Goal: Information Seeking & Learning: Learn about a topic

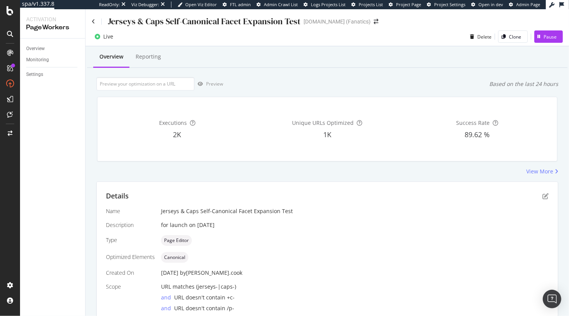
drag, startPoint x: 383, startPoint y: 64, endPoint x: 445, endPoint y: 0, distance: 89.0
click at [383, 64] on div "Overview Reporting" at bounding box center [327, 57] width 480 height 21
click at [424, 87] on div "Preview Based on the last 24 hours" at bounding box center [327, 83] width 462 height 13
click at [379, 79] on div "Preview Based on the last 24 hours" at bounding box center [327, 83] width 462 height 13
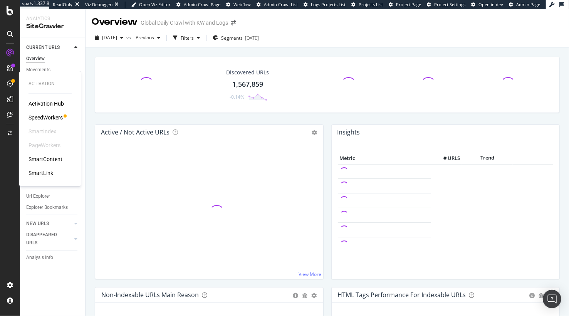
click at [49, 174] on div "SmartLink" at bounding box center [40, 173] width 25 height 8
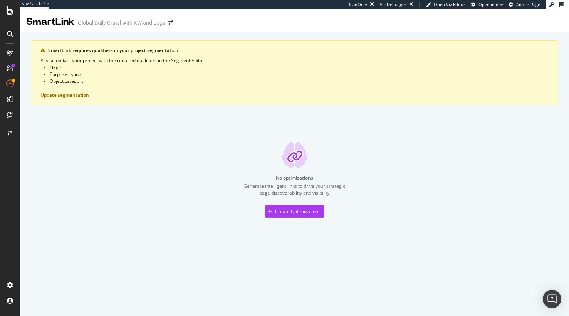
click at [135, 171] on div "No optimizations Generate intelligent links to drive your strategic page discov…" at bounding box center [294, 179] width 527 height 75
click at [283, 208] on div "Create Optimization" at bounding box center [296, 211] width 43 height 7
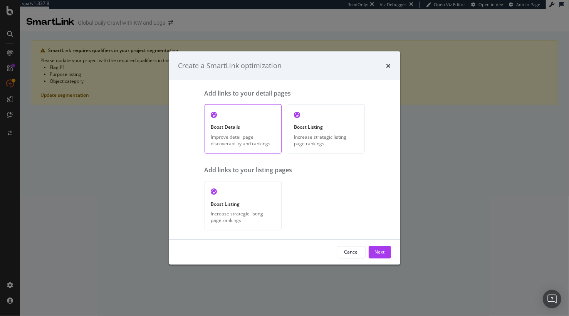
click at [328, 172] on div "Add links to your listing pages" at bounding box center [284, 170] width 160 height 9
click at [351, 250] on div "Cancel" at bounding box center [351, 252] width 15 height 7
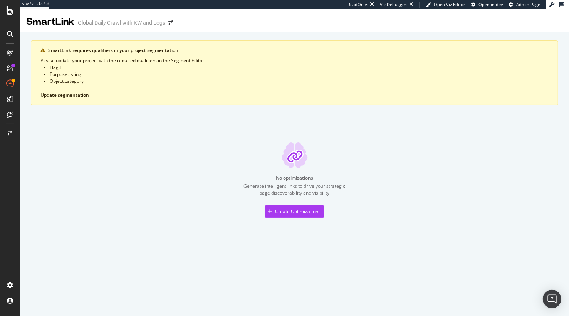
click at [65, 93] on button "Update segmentation" at bounding box center [64, 95] width 49 height 7
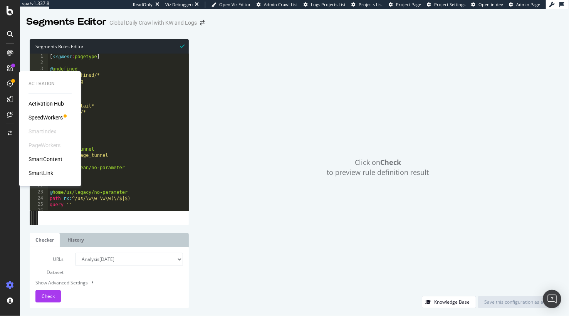
click at [49, 172] on div "SmartLink" at bounding box center [40, 173] width 25 height 8
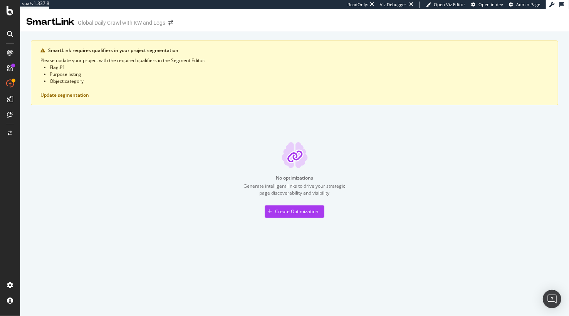
click at [129, 125] on div "SmartLink requires qualifiers in your project segmentation Please update your p…" at bounding box center [294, 128] width 527 height 177
click at [280, 208] on div "Create Optimization" at bounding box center [296, 211] width 43 height 7
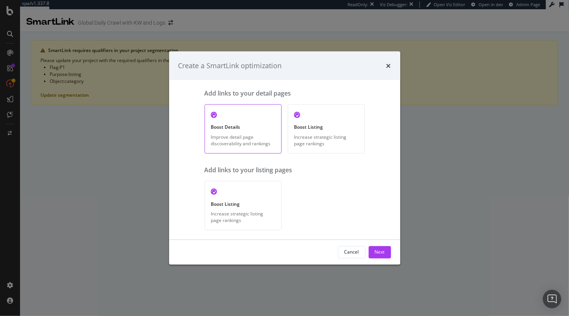
click at [256, 171] on div "Add links to your listing pages" at bounding box center [284, 170] width 160 height 9
click at [246, 188] on div "modal" at bounding box center [243, 191] width 64 height 9
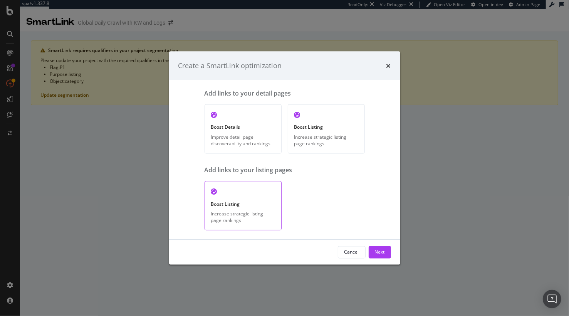
click at [253, 171] on div "Add links to your listing pages" at bounding box center [284, 170] width 160 height 9
click at [228, 207] on div "Boost Listing Increase strategic listing page rankings" at bounding box center [242, 205] width 77 height 49
click at [378, 255] on div "Next" at bounding box center [380, 252] width 10 height 12
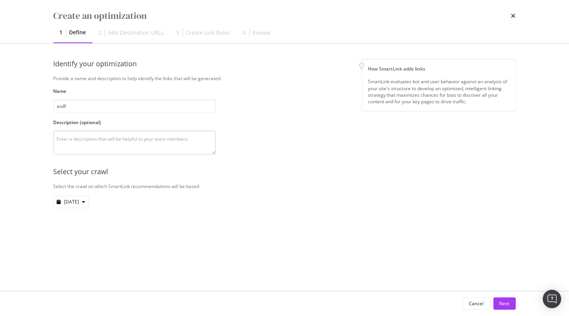
type input "asdf"
click at [111, 146] on textarea "modal" at bounding box center [135, 143] width 162 height 24
type textarea "a"
click at [500, 300] on div "Next" at bounding box center [504, 303] width 10 height 7
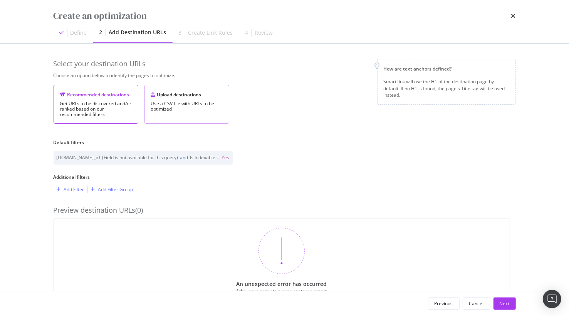
click at [195, 103] on div "Use a CSV file with URLs to be optimized" at bounding box center [187, 106] width 72 height 11
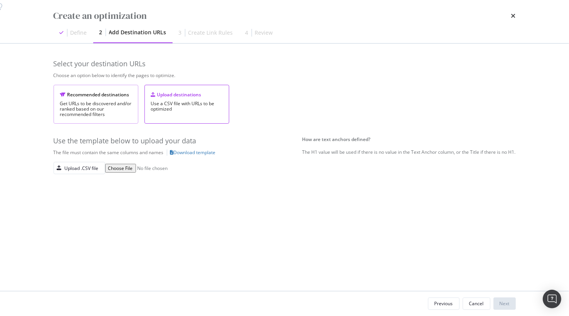
click at [106, 113] on div "Get URLs to be discovered and/or ranked based on our recommended filters" at bounding box center [96, 109] width 72 height 16
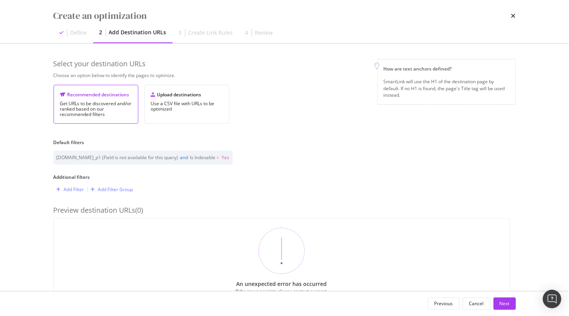
click at [139, 171] on div "Select your destination URLs Choose an option below to identify the pages to op…" at bounding box center [285, 189] width 462 height 260
click at [195, 129] on div "Select your destination URLs Choose an option below to identify the pages to op…" at bounding box center [285, 97] width 462 height 77
drag, startPoint x: 30, startPoint y: 164, endPoint x: 30, endPoint y: 168, distance: 3.9
click at [30, 165] on div "Create an optimization Define 2 Add Destination URLs 3 Create Link Rules 4 Revi…" at bounding box center [284, 158] width 569 height 316
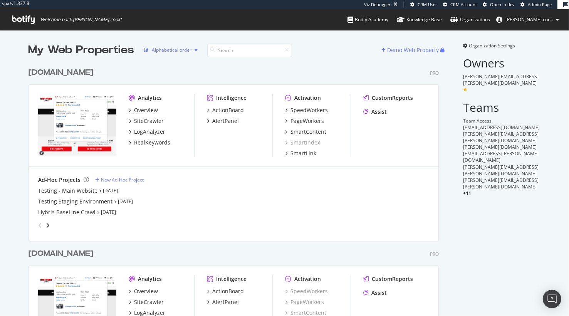
scroll to position [326, 416]
click at [305, 154] on div "SmartLink" at bounding box center [303, 153] width 26 height 8
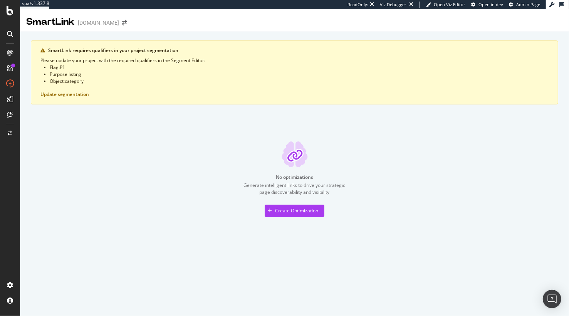
click at [202, 167] on div "No optimizations Generate intelligent links to drive your strategic page discov…" at bounding box center [294, 178] width 527 height 75
click at [9, 13] on icon at bounding box center [10, 10] width 7 height 9
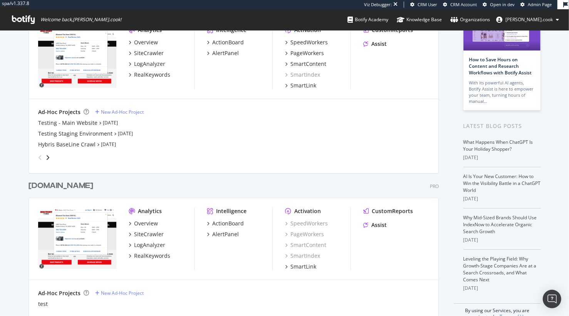
scroll to position [73, 0]
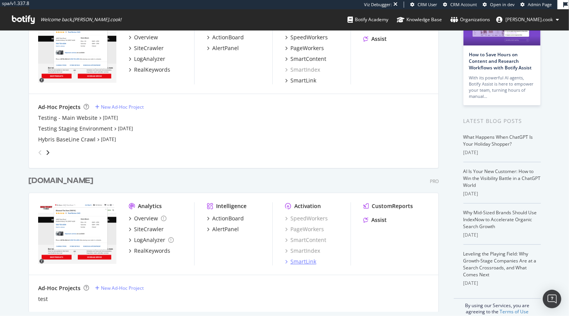
click at [307, 262] on div "SmartLink" at bounding box center [303, 262] width 26 height 8
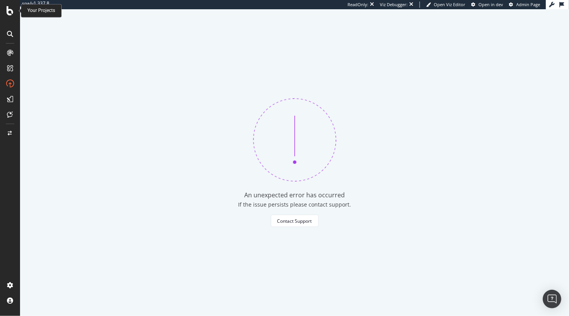
click at [8, 10] on icon at bounding box center [10, 10] width 7 height 9
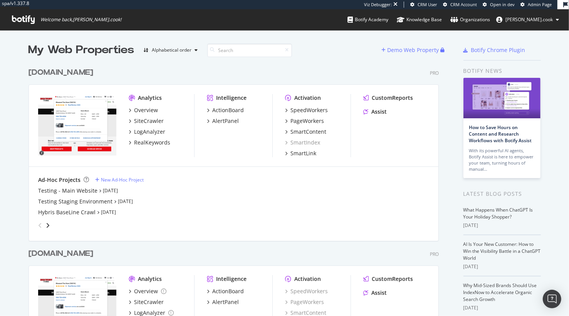
click at [259, 77] on div "discounttire.com Pro" at bounding box center [233, 72] width 410 height 11
click at [304, 153] on div "SmartLink" at bounding box center [303, 153] width 26 height 8
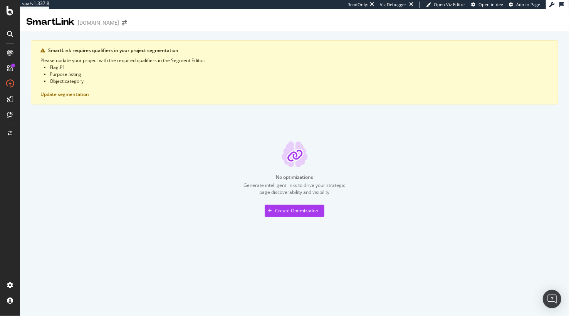
drag, startPoint x: 44, startPoint y: 149, endPoint x: 17, endPoint y: 145, distance: 27.2
click at [44, 149] on div "No optimizations Generate intelligent links to drive your strategic page discov…" at bounding box center [294, 178] width 527 height 75
click at [276, 112] on div "SmartLink requires qualifiers in your project segmentation Please update your p…" at bounding box center [294, 128] width 527 height 176
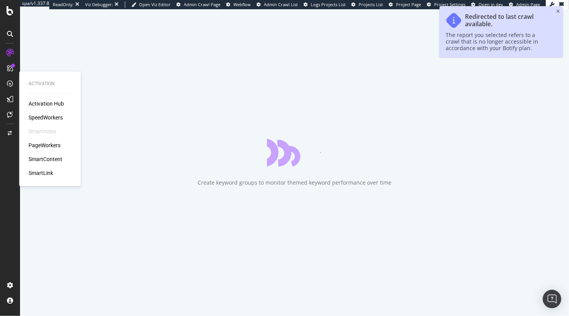
click at [45, 170] on div "SmartLink" at bounding box center [40, 173] width 25 height 8
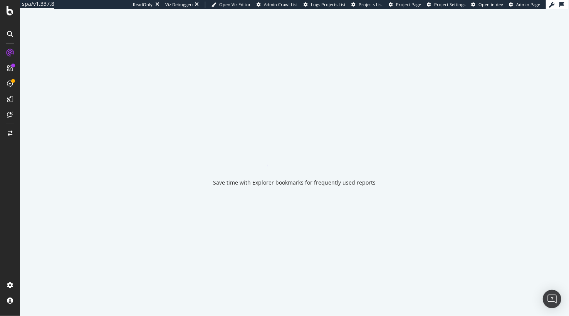
click at [15, 184] on div at bounding box center [10, 163] width 18 height 232
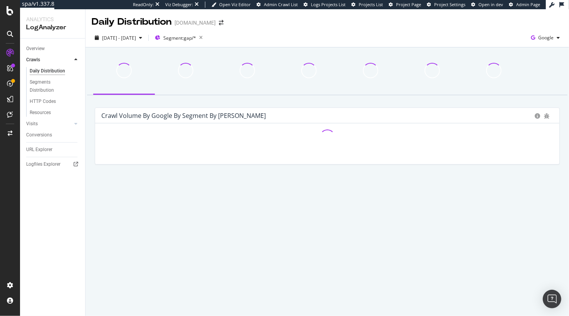
drag, startPoint x: 85, startPoint y: 223, endPoint x: 74, endPoint y: 221, distance: 12.0
click at [84, 223] on div "Analytics LogAnalyzer Overview Crawls Daily Distribution Segments Distribution …" at bounding box center [294, 162] width 549 height 306
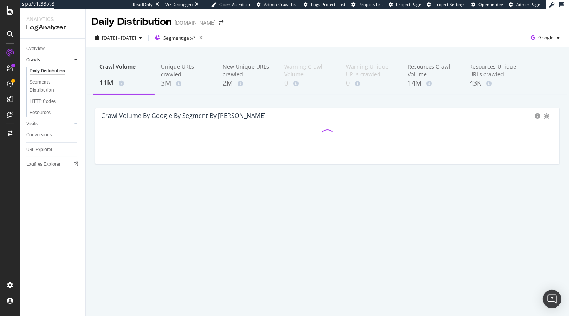
click at [76, 201] on div "Overview Crawls Daily Distribution Segments Distribution HTTP Codes Resources V…" at bounding box center [52, 176] width 65 height 277
click at [90, 137] on div "Crawl Volume by google by Segment by Day Hold CMD (⌘) while clicking to filter …" at bounding box center [327, 139] width 476 height 65
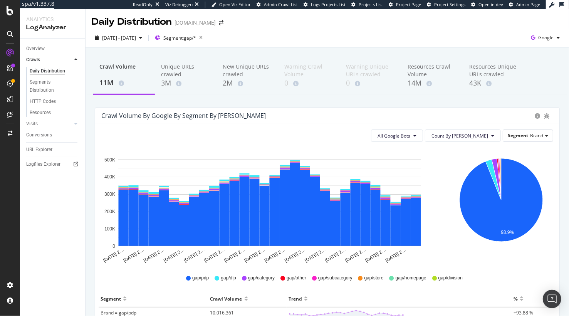
click at [307, 29] on div "[DATE] - [DATE] Segment: gap/* Google" at bounding box center [326, 37] width 483 height 19
click at [541, 40] on span "Google" at bounding box center [545, 37] width 15 height 7
drag, startPoint x: 495, startPoint y: 46, endPoint x: 355, endPoint y: 36, distance: 140.5
click at [495, 46] on span "OpenAI" at bounding box center [507, 45] width 28 height 7
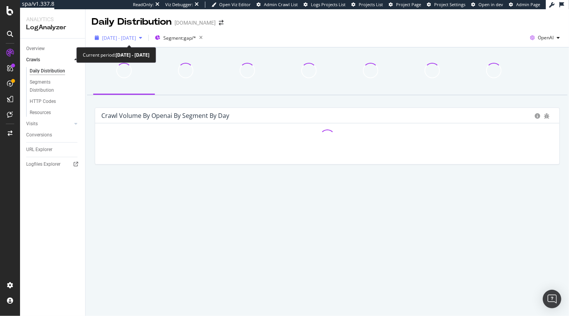
click at [134, 35] on span "2025 Mar. 21st - Apr. 19th" at bounding box center [119, 38] width 34 height 7
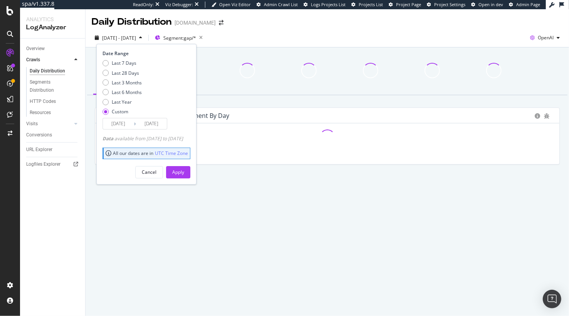
drag, startPoint x: 128, startPoint y: 91, endPoint x: 154, endPoint y: 127, distance: 44.4
click at [128, 91] on div "Last 6 Months" at bounding box center [127, 92] width 30 height 7
type input "[DATE]"
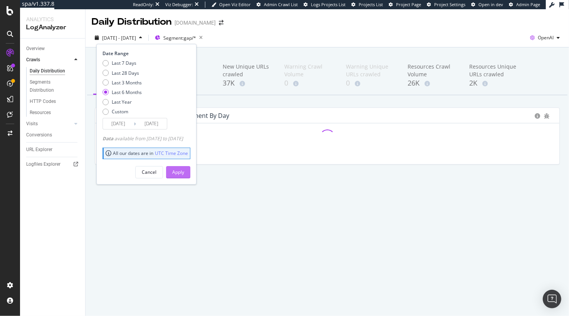
click at [184, 174] on div "Apply" at bounding box center [178, 172] width 12 height 7
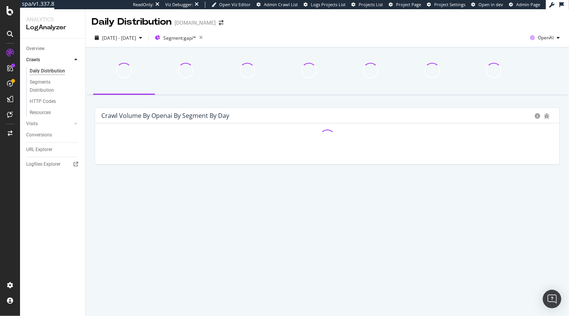
click at [289, 24] on div "Daily Distribution Gap.com" at bounding box center [326, 18] width 483 height 19
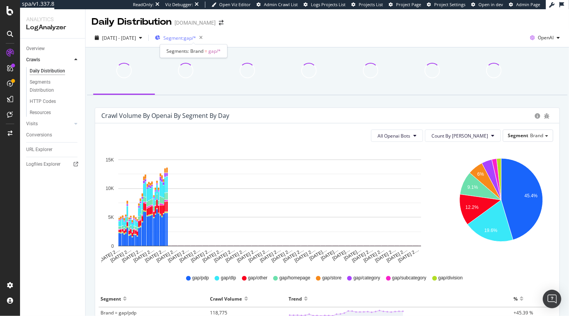
click at [196, 38] on span "Segment: gap/*" at bounding box center [179, 38] width 33 height 7
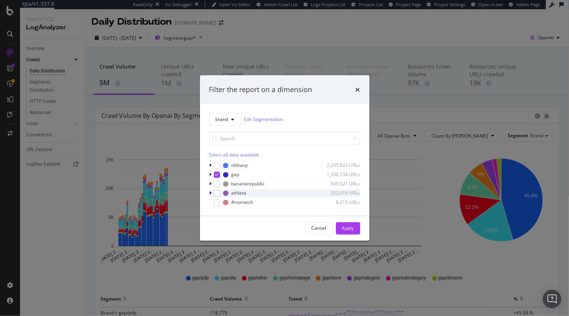
click at [218, 194] on div "modal" at bounding box center [217, 193] width 6 height 6
click at [347, 227] on div "Apply" at bounding box center [348, 228] width 12 height 7
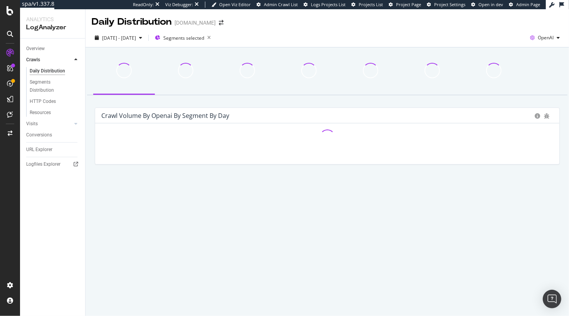
drag, startPoint x: 313, startPoint y: 30, endPoint x: 307, endPoint y: 34, distance: 6.6
click at [313, 30] on div "2025 Mar. 2nd - Sep. 1st Segments selected OpenAI" at bounding box center [326, 37] width 483 height 19
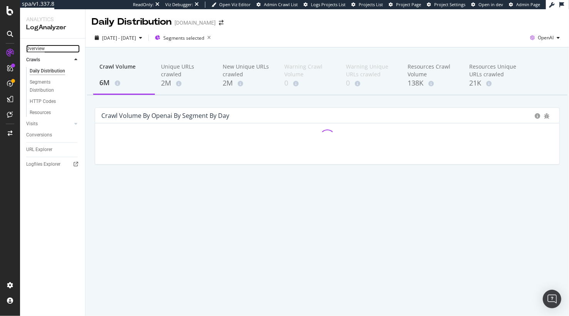
click at [41, 46] on div "Overview" at bounding box center [35, 49] width 18 height 8
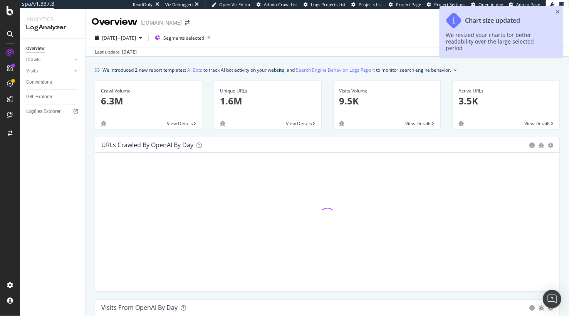
drag, startPoint x: 557, startPoint y: 12, endPoint x: 554, endPoint y: 14, distance: 4.0
click at [557, 12] on icon "close toast" at bounding box center [557, 11] width 4 height 5
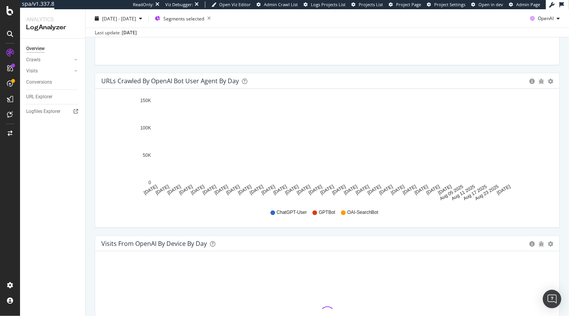
scroll to position [705, 0]
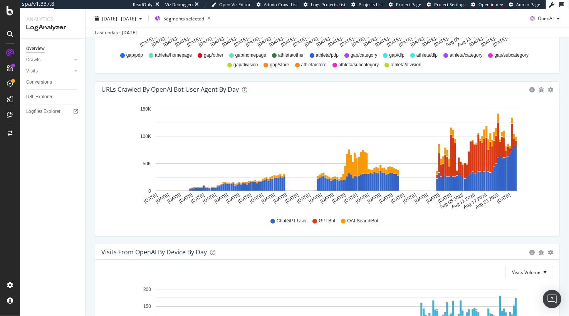
click at [418, 246] on div "Visits From OpenAI By Device By Day Timeline (by Value) Timeline (by Percentage…" at bounding box center [327, 251] width 464 height 15
click at [442, 239] on div "URLs Crawled by OpenAI bot User Agent By Day Timeline (by Value) Timeline (by P…" at bounding box center [327, 162] width 476 height 162
click at [83, 131] on div "Overview Crawls Daily Distribution Segments Distribution HTTP Codes Resources V…" at bounding box center [52, 176] width 65 height 277
drag, startPoint x: 43, startPoint y: 86, endPoint x: 499, endPoint y: 0, distance: 464.6
click at [199, 18] on span "Segments selected" at bounding box center [183, 18] width 41 height 7
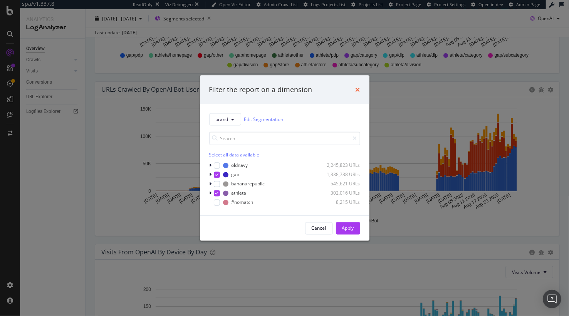
click at [358, 87] on icon "times" at bounding box center [357, 89] width 5 height 6
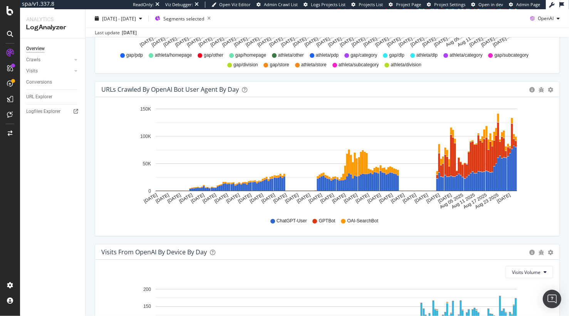
click at [275, 76] on div "Visits from OpenAI By Segment By Day Timeline (by Value) Table All Devices Visi…" at bounding box center [327, 0] width 476 height 162
drag, startPoint x: 41, startPoint y: 117, endPoint x: 301, endPoint y: 43, distance: 269.8
click at [351, 78] on div "Visits from OpenAI By Segment By Day Timeline (by Value) Table All Devices Visi…" at bounding box center [327, 0] width 476 height 162
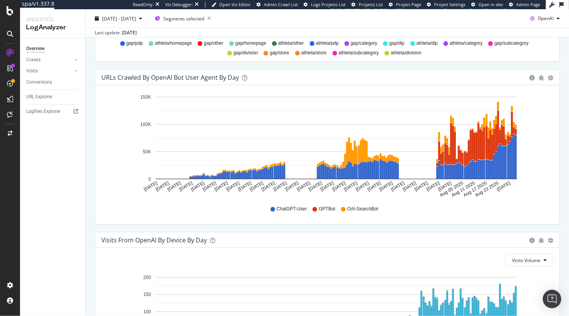
scroll to position [718, 0]
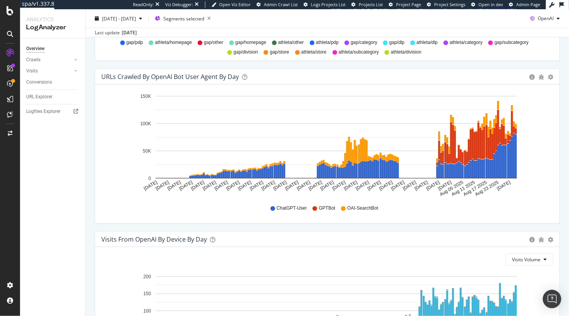
click at [202, 20] on span "Segments selected" at bounding box center [183, 18] width 41 height 7
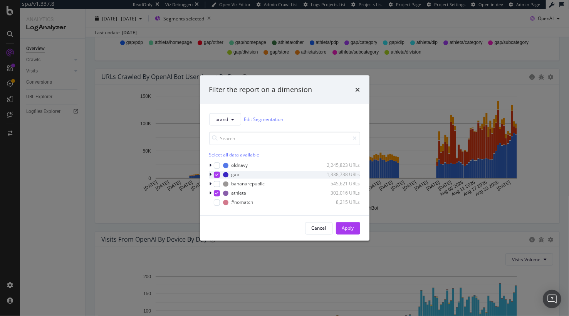
click at [216, 173] on icon "modal" at bounding box center [216, 174] width 3 height 4
click at [217, 192] on icon "modal" at bounding box center [216, 193] width 3 height 4
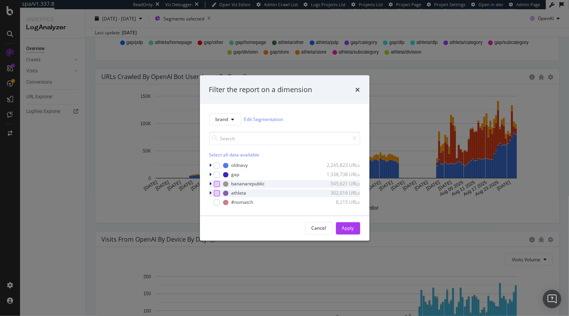
click at [217, 184] on div "modal" at bounding box center [217, 184] width 6 height 6
click at [216, 166] on div "modal" at bounding box center [217, 165] width 6 height 6
click at [343, 228] on div "Apply" at bounding box center [348, 228] width 12 height 7
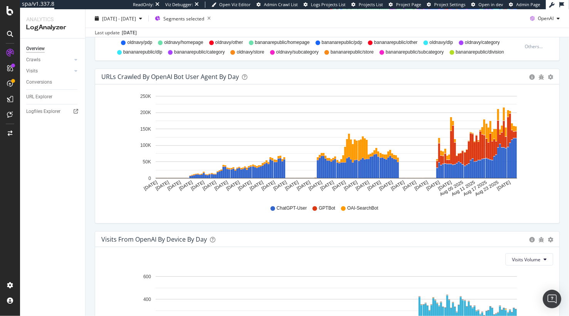
click at [91, 156] on div "URLs Crawled by OpenAI bot User Agent By Day Timeline (by Value) Timeline (by P…" at bounding box center [327, 150] width 476 height 162
click at [198, 14] on div "Segments selected" at bounding box center [184, 18] width 59 height 11
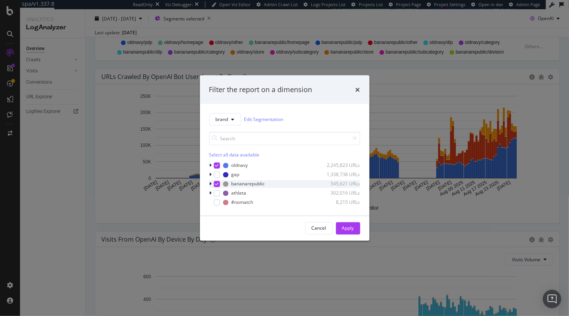
click at [216, 186] on div "modal" at bounding box center [217, 184] width 6 height 6
click at [216, 194] on div "modal" at bounding box center [217, 193] width 6 height 6
click at [218, 162] on div "oldnavy 2,245,823 URLs" at bounding box center [284, 165] width 151 height 8
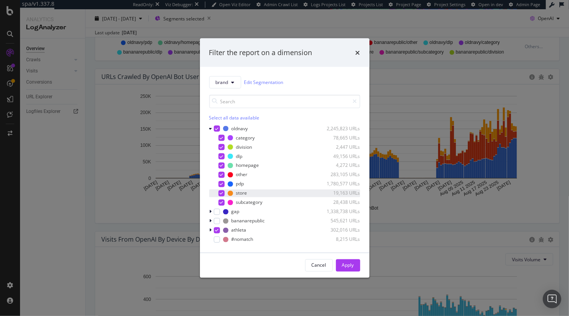
drag, startPoint x: 216, startPoint y: 129, endPoint x: 221, endPoint y: 191, distance: 61.7
click at [216, 129] on icon "modal" at bounding box center [216, 128] width 3 height 4
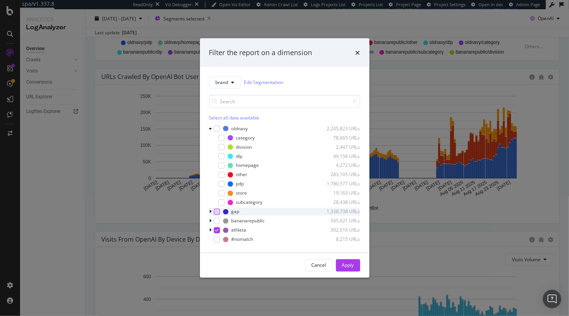
click at [217, 212] on div "modal" at bounding box center [217, 211] width 6 height 6
click at [337, 264] on button "Apply" at bounding box center [348, 265] width 24 height 12
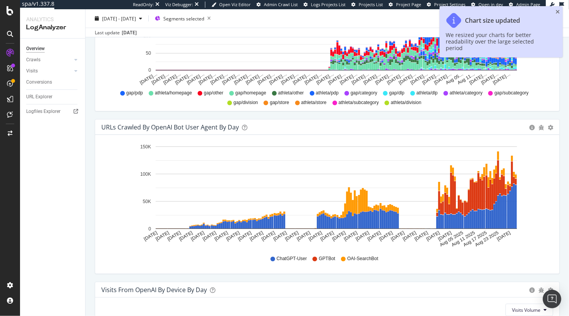
scroll to position [668, 0]
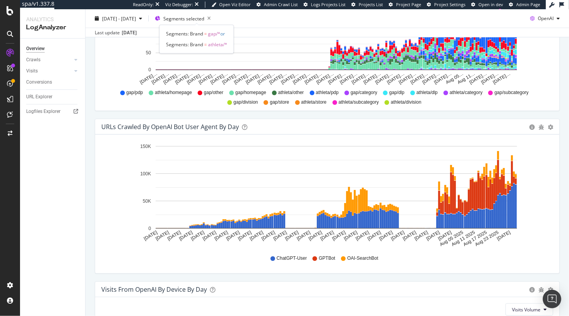
drag, startPoint x: 194, startPoint y: 20, endPoint x: 194, endPoint y: 43, distance: 23.5
click at [194, 20] on span "Segments selected" at bounding box center [183, 18] width 41 height 7
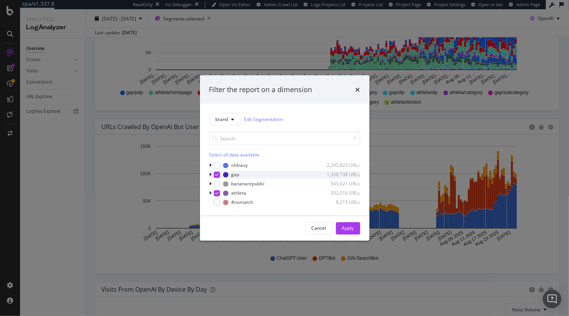
drag, startPoint x: 216, startPoint y: 192, endPoint x: 211, endPoint y: 172, distance: 21.0
click at [216, 192] on icon "modal" at bounding box center [216, 193] width 3 height 4
click at [217, 173] on icon "modal" at bounding box center [216, 174] width 3 height 4
drag, startPoint x: 217, startPoint y: 168, endPoint x: 227, endPoint y: 173, distance: 11.0
click at [218, 168] on div "modal" at bounding box center [217, 165] width 6 height 6
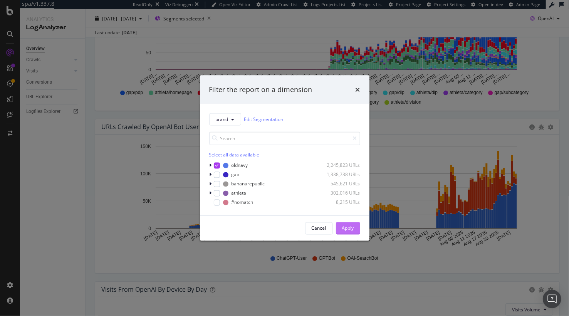
click at [349, 223] on div "Apply" at bounding box center [348, 228] width 12 height 12
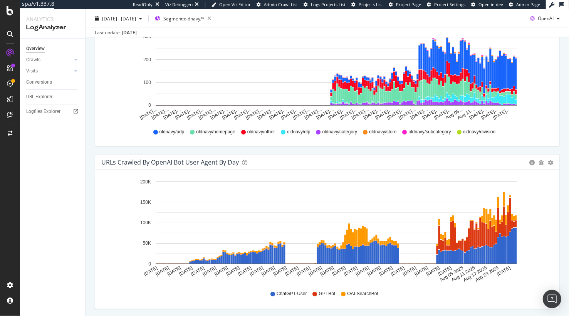
scroll to position [637, 0]
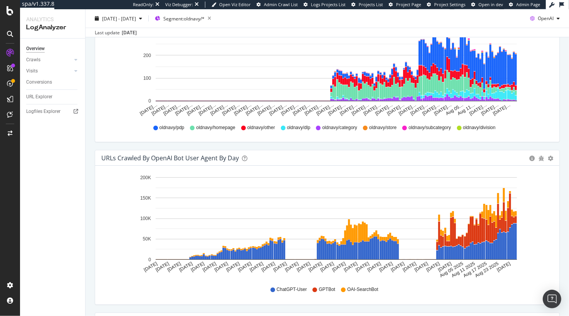
click at [300, 146] on div "Visits from OpenAI By Segment By Day Timeline (by Value) Table All Devices Visi…" at bounding box center [327, 68] width 476 height 162
click at [206, 145] on div "Visits from OpenAI By Segment By Day Timeline (by Value) Table All Devices Visi…" at bounding box center [327, 68] width 476 height 162
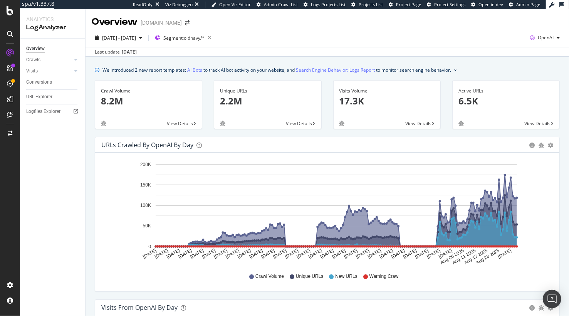
click at [221, 131] on div "Unique URLs 2.2M View Details" at bounding box center [267, 108] width 119 height 57
click at [204, 39] on span "Segment: oldnavy/*" at bounding box center [183, 38] width 41 height 7
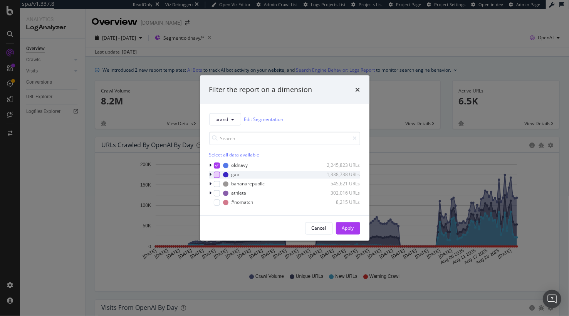
drag, startPoint x: 216, startPoint y: 165, endPoint x: 217, endPoint y: 173, distance: 8.1
click at [216, 165] on icon "modal" at bounding box center [216, 165] width 3 height 4
drag, startPoint x: 217, startPoint y: 173, endPoint x: 304, endPoint y: 213, distance: 95.6
click at [217, 173] on div "modal" at bounding box center [217, 174] width 6 height 6
click at [345, 226] on div "Apply" at bounding box center [348, 228] width 12 height 7
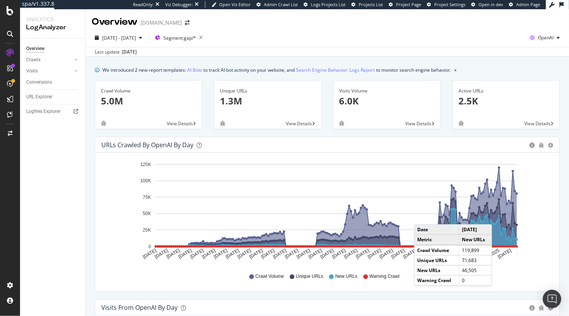
click at [499, 216] on circle "A chart." at bounding box center [498, 215] width 3 height 3
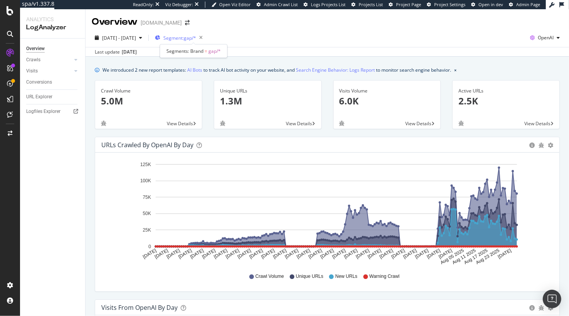
click at [196, 37] on span "Segment: gap/*" at bounding box center [179, 38] width 33 height 7
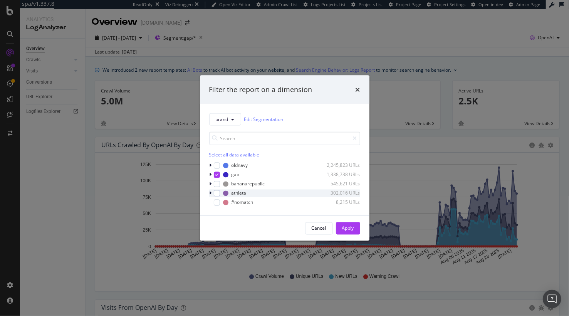
click at [218, 196] on div "athleta 302,016 URLs" at bounding box center [284, 193] width 151 height 8
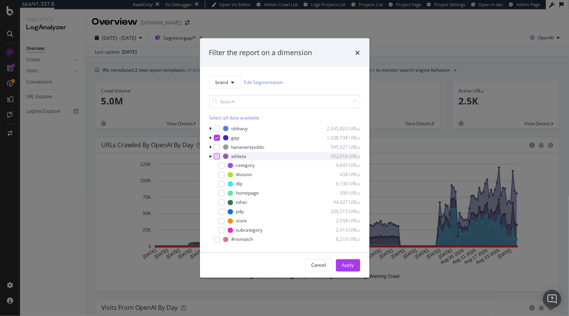
click at [217, 155] on div "modal" at bounding box center [217, 156] width 6 height 6
click at [345, 263] on div "Apply" at bounding box center [348, 265] width 12 height 7
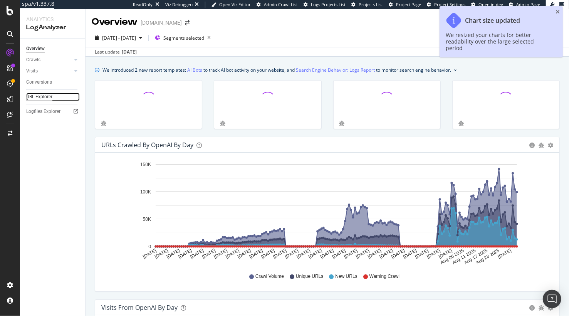
click at [47, 100] on div "URL Explorer" at bounding box center [39, 97] width 26 height 8
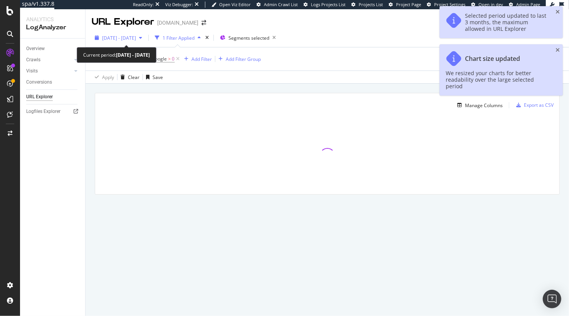
click at [130, 37] on span "2025 Jun. 2nd - Sep. 1st" at bounding box center [119, 38] width 34 height 7
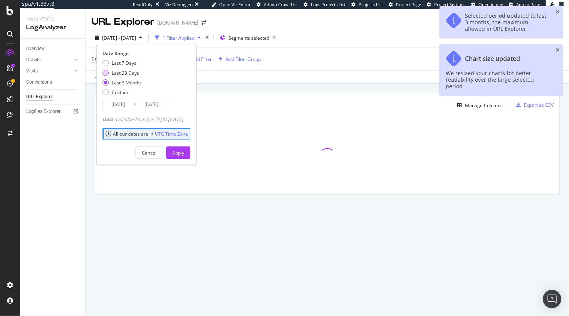
click at [123, 70] on div "Last 28 Days" at bounding box center [125, 73] width 27 height 7
click at [125, 104] on input "2025/08/05" at bounding box center [118, 104] width 31 height 11
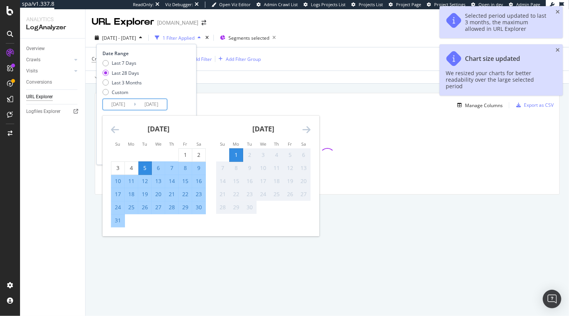
drag, startPoint x: 120, startPoint y: 168, endPoint x: 171, endPoint y: 117, distance: 71.9
click at [120, 168] on div "3" at bounding box center [117, 168] width 13 height 8
type input "2025/08/03"
drag, startPoint x: 181, startPoint y: 104, endPoint x: 184, endPoint y: 138, distance: 34.1
click at [181, 104] on div "Date Range Last 7 Days Last 28 Days Last 3 Months Custom 2025/08/03 Navigate fo…" at bounding box center [145, 80] width 86 height 60
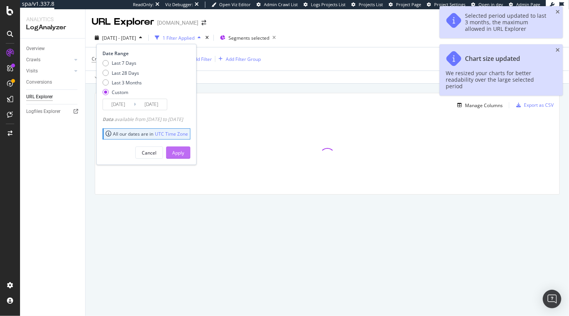
click at [184, 150] on div "Apply" at bounding box center [178, 152] width 12 height 7
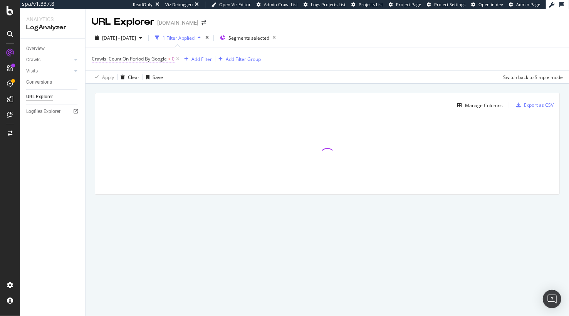
click at [150, 60] on span "Crawls: Count On Period By Google" at bounding box center [129, 58] width 75 height 7
click at [119, 77] on span "By Google" at bounding box center [110, 77] width 22 height 7
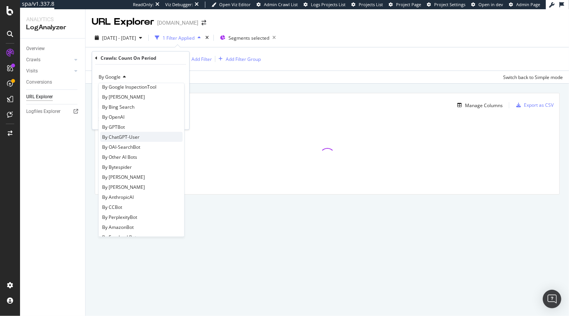
scroll to position [116, 0]
drag, startPoint x: 137, startPoint y: 137, endPoint x: 147, endPoint y: 123, distance: 17.7
click at [137, 137] on span "By ChatGPT-User" at bounding box center [120, 137] width 37 height 7
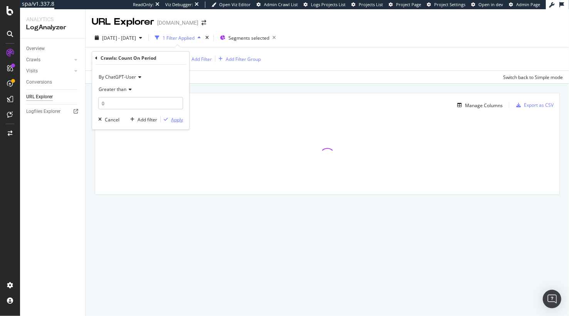
click at [175, 118] on div "Apply" at bounding box center [177, 119] width 12 height 7
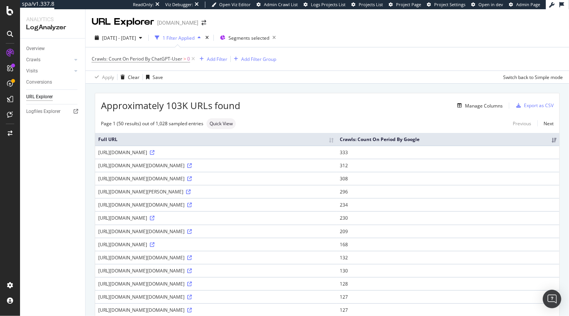
click at [492, 108] on div "Manage Columns" at bounding box center [484, 105] width 38 height 7
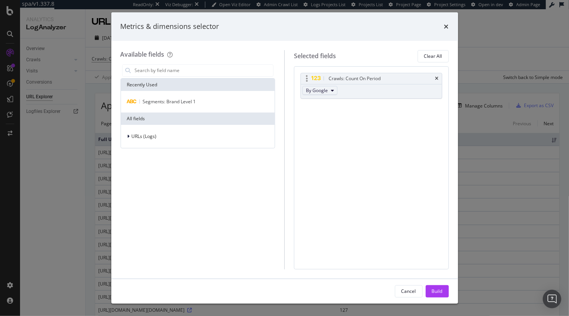
click at [323, 89] on span "By Google" at bounding box center [317, 90] width 22 height 7
drag, startPoint x: 346, startPoint y: 137, endPoint x: 351, endPoint y: 141, distance: 6.5
click at [346, 137] on span "By ChatGPT-User" at bounding box center [339, 135] width 61 height 7
click at [437, 288] on div "Build" at bounding box center [437, 291] width 11 height 7
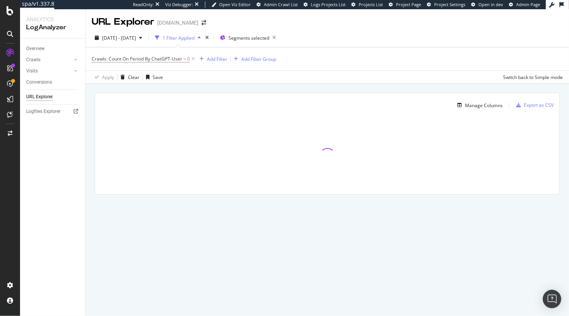
click at [216, 83] on div "Apply Clear Save Switch back to Simple mode" at bounding box center [326, 76] width 483 height 13
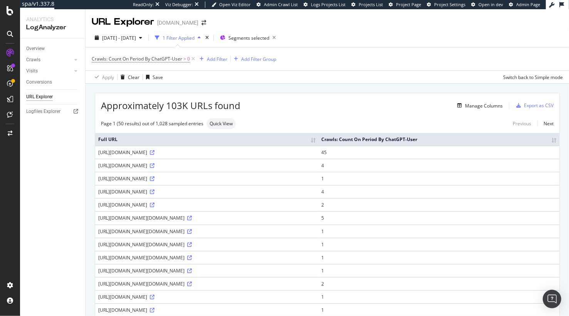
click at [304, 105] on div "Manage Columns" at bounding box center [371, 105] width 262 height 9
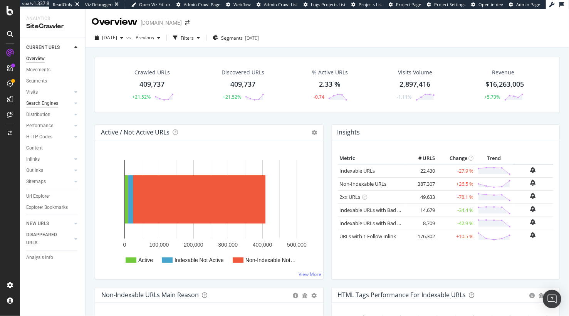
click at [48, 100] on div "Search Engines" at bounding box center [42, 103] width 32 height 8
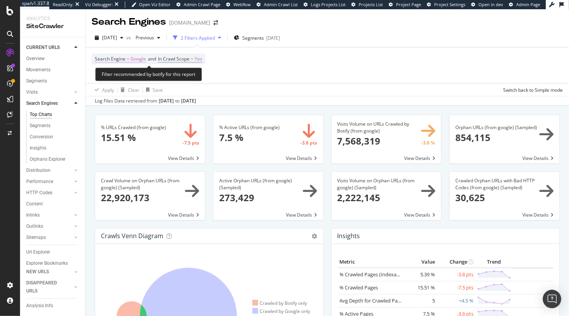
click at [132, 57] on span "Google" at bounding box center [138, 59] width 15 height 11
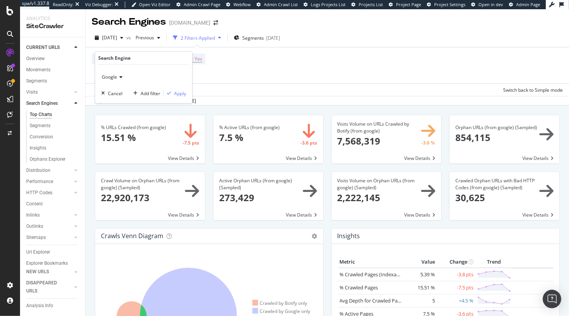
click at [115, 79] on span "Google" at bounding box center [109, 77] width 15 height 7
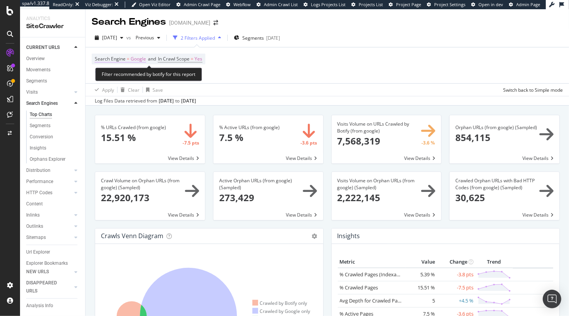
click at [129, 59] on span "Search Engine = Google" at bounding box center [120, 58] width 51 height 7
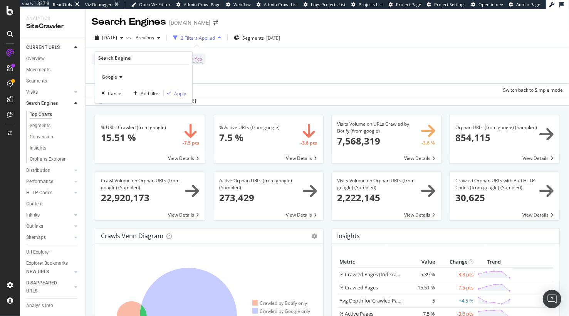
drag, startPoint x: 122, startPoint y: 75, endPoint x: 122, endPoint y: 81, distance: 6.6
click at [122, 75] on icon at bounding box center [119, 77] width 5 height 5
drag, startPoint x: 129, startPoint y: 111, endPoint x: 159, endPoint y: 103, distance: 30.8
click at [129, 111] on div "OpenAI" at bounding box center [144, 113] width 82 height 10
click at [173, 95] on div "button" at bounding box center [169, 93] width 10 height 5
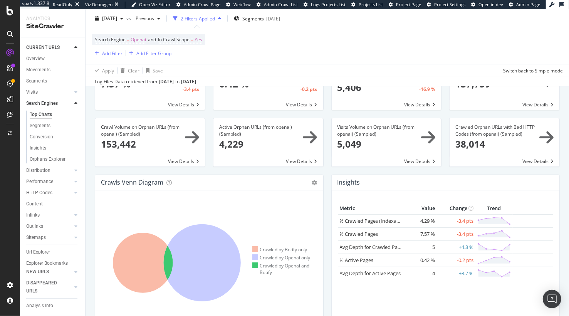
scroll to position [115, 0]
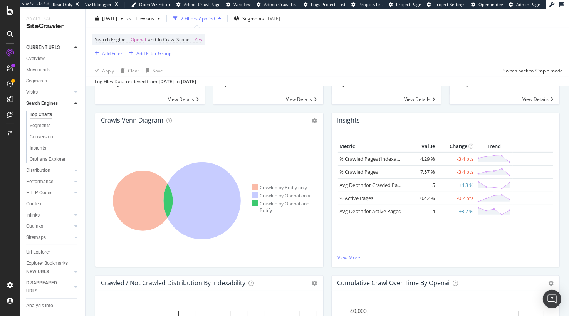
click at [91, 133] on div "Crawls Venn Diagram Chart (by Value) Table Expand Export as CSV × Close Chart s…" at bounding box center [209, 193] width 236 height 162
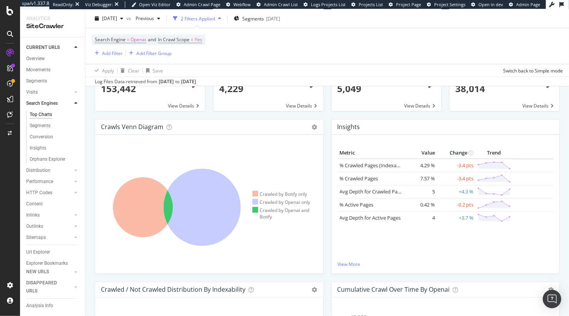
scroll to position [0, 0]
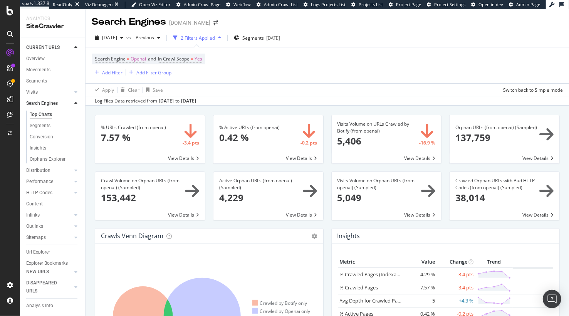
drag, startPoint x: 56, startPoint y: 112, endPoint x: 449, endPoint y: 1, distance: 408.1
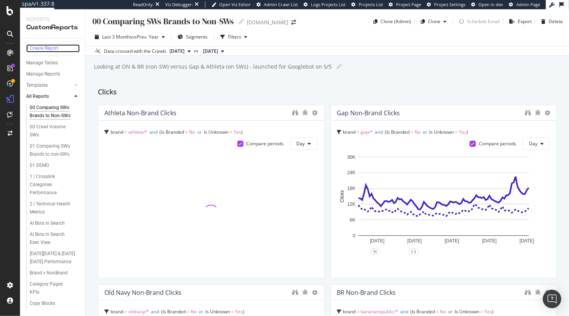
drag, startPoint x: 47, startPoint y: 47, endPoint x: 17, endPoint y: 49, distance: 29.7
click at [47, 47] on div "+ Create Report" at bounding box center [42, 48] width 32 height 8
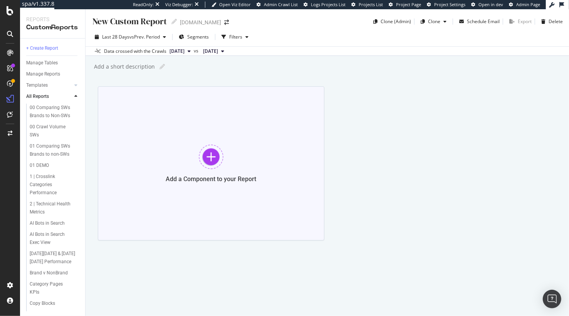
click at [199, 161] on div at bounding box center [211, 156] width 25 height 25
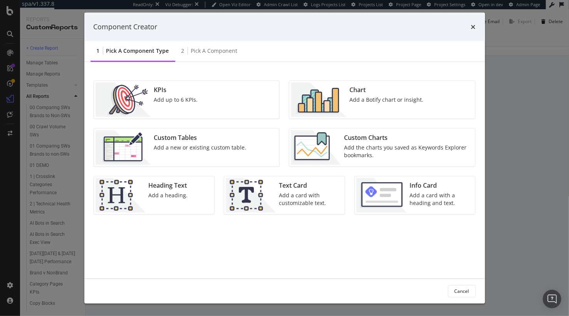
click at [351, 142] on div "Custom Charts Add the charts you saved as Keywords Explorer bookmarks." at bounding box center [407, 147] width 132 height 35
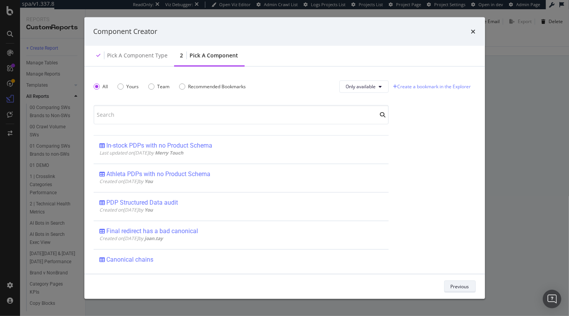
click at [462, 289] on div "Previous" at bounding box center [459, 286] width 18 height 11
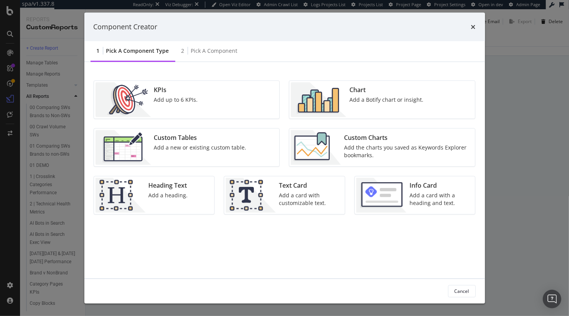
click at [341, 108] on img "modal" at bounding box center [318, 99] width 55 height 35
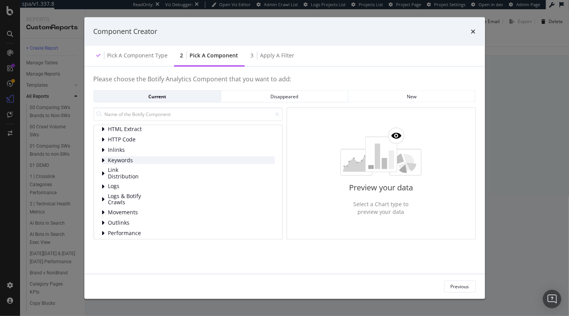
scroll to position [49, 0]
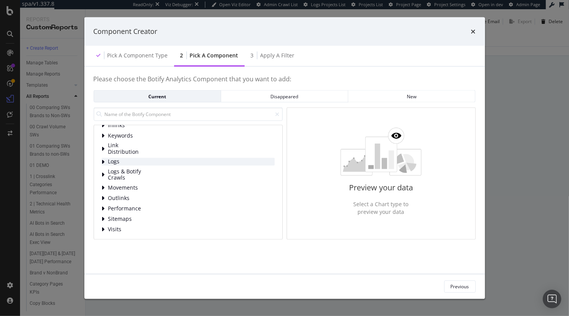
click at [124, 159] on span "Logs" at bounding box center [125, 161] width 34 height 7
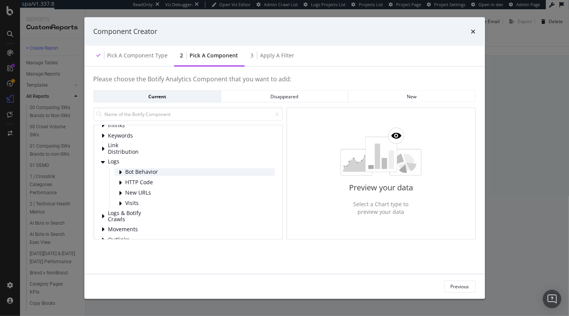
click at [139, 170] on span "Bot Behavior" at bounding box center [142, 172] width 34 height 7
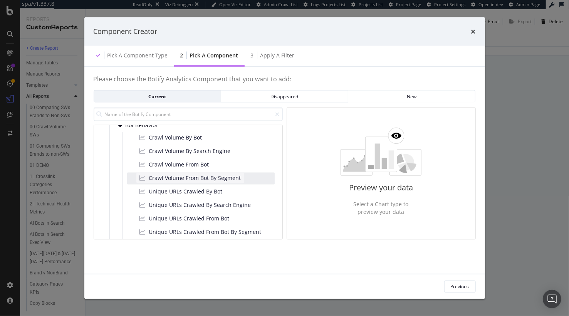
scroll to position [94, 0]
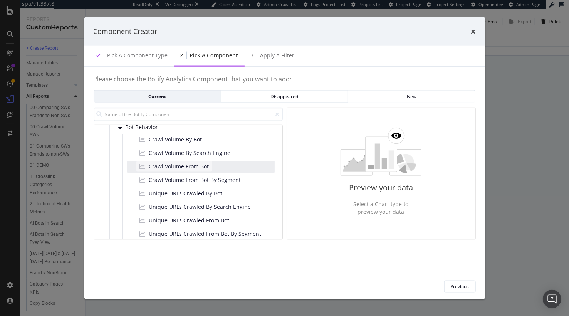
click at [187, 164] on span "Crawl Volume From Bot" at bounding box center [179, 166] width 60 height 8
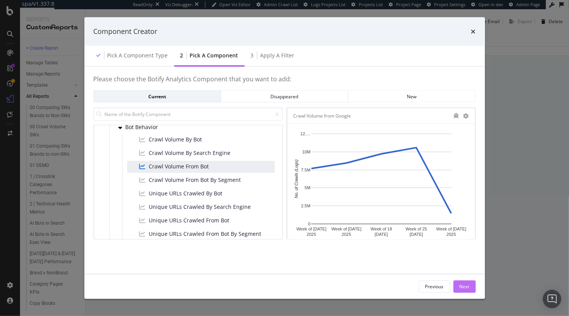
click at [469, 286] on button "Next" at bounding box center [464, 286] width 22 height 12
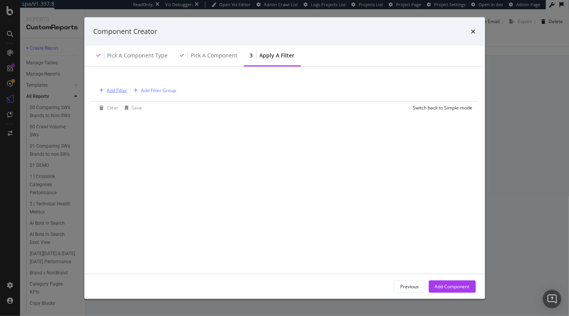
click at [116, 90] on div "Add Filter" at bounding box center [117, 90] width 20 height 7
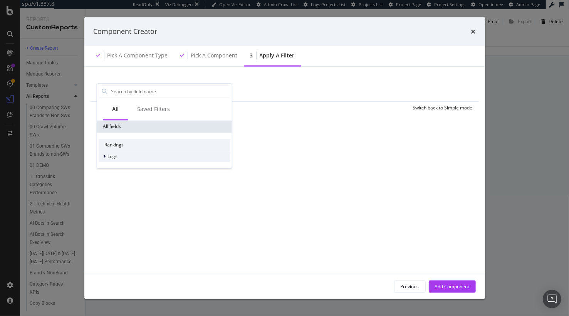
click at [118, 156] on div "Logs" at bounding box center [164, 156] width 132 height 11
click at [122, 166] on span "Segments" at bounding box center [123, 167] width 22 height 7
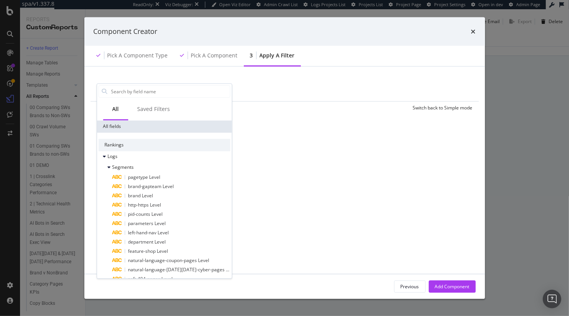
click at [148, 196] on span "brand Level" at bounding box center [140, 195] width 25 height 7
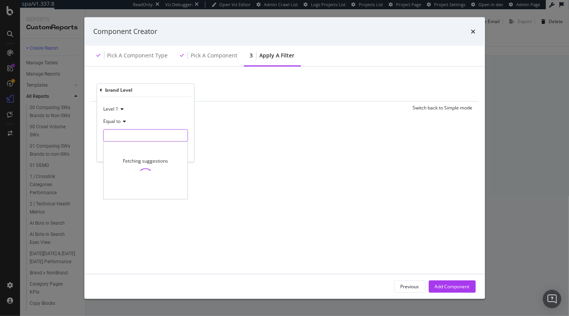
click at [137, 136] on input "modal" at bounding box center [145, 135] width 84 height 12
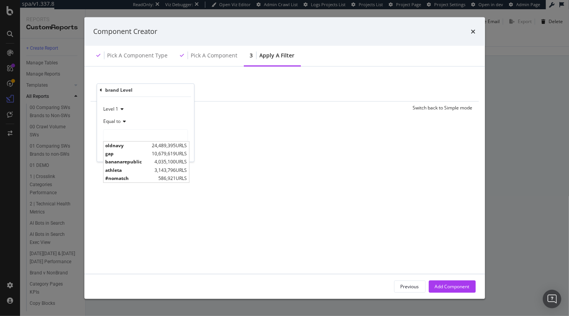
click at [176, 152] on span "10,679,619 URLS" at bounding box center [169, 154] width 35 height 7
type input "gap"
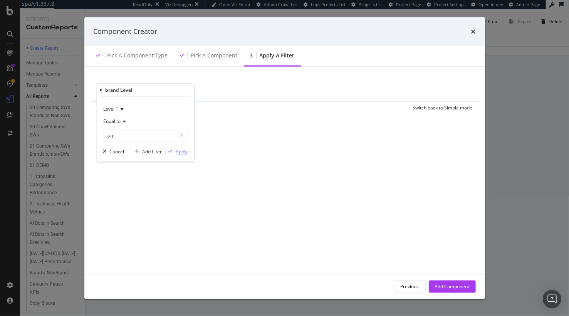
click at [180, 151] on div "Apply" at bounding box center [182, 151] width 12 height 7
drag, startPoint x: 446, startPoint y: 286, endPoint x: 432, endPoint y: 283, distance: 14.6
click at [445, 286] on div "Add Component" at bounding box center [452, 286] width 35 height 7
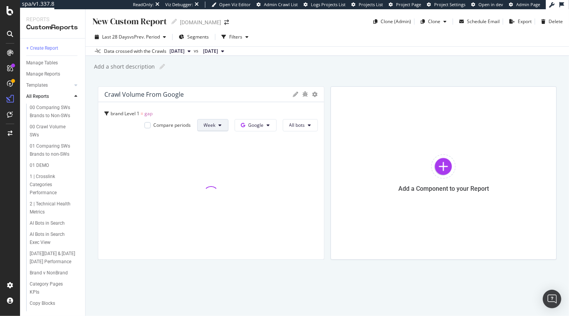
click at [219, 124] on button "Week" at bounding box center [212, 125] width 31 height 12
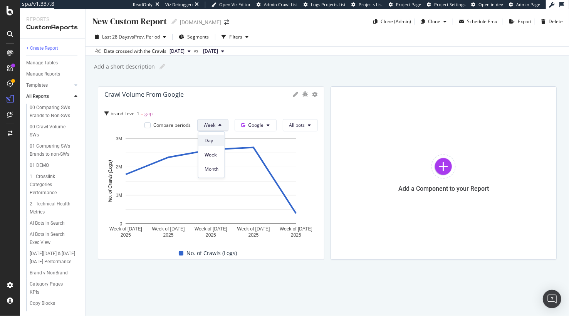
click at [217, 137] on span "Day" at bounding box center [211, 140] width 14 height 7
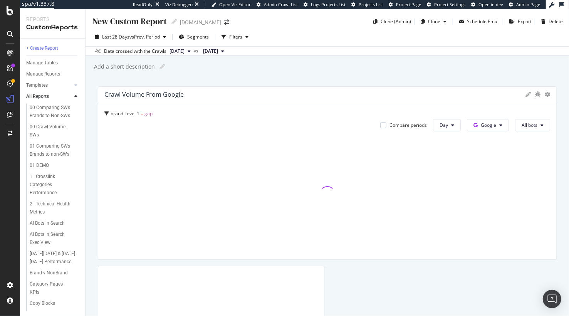
drag, startPoint x: 323, startPoint y: 146, endPoint x: 540, endPoint y: 151, distance: 217.2
drag, startPoint x: 506, startPoint y: 124, endPoint x: 488, endPoint y: 129, distance: 18.6
click at [506, 124] on button "Google" at bounding box center [488, 125] width 42 height 12
click at [494, 167] on span "OpenAI" at bounding box center [500, 168] width 28 height 7
click at [530, 125] on span "All bots" at bounding box center [529, 125] width 16 height 7
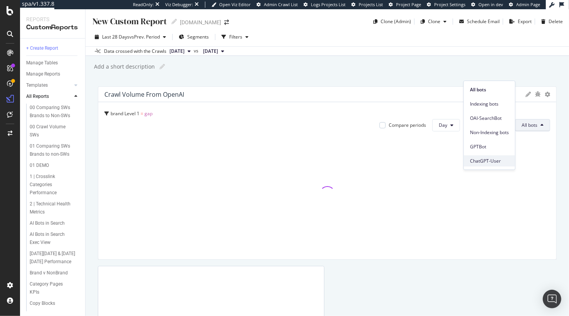
click at [489, 159] on span "ChatGPT-User" at bounding box center [489, 160] width 39 height 7
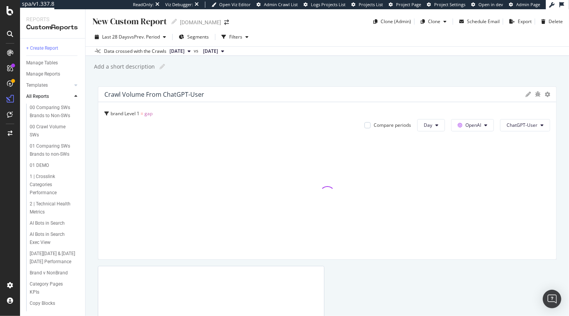
click at [415, 78] on div "New Custom Report New Custom Report Gap.com Clone (Admin) Clone Schedule Email …" at bounding box center [326, 162] width 483 height 306
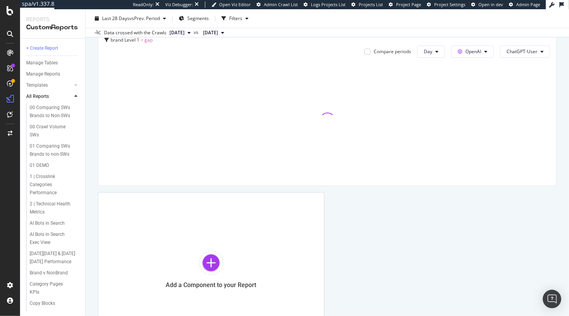
scroll to position [87, 0]
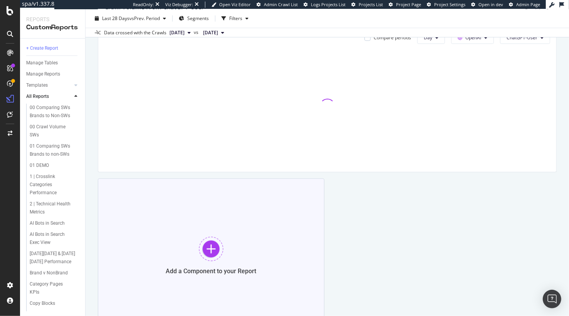
click at [218, 246] on div at bounding box center [211, 248] width 25 height 25
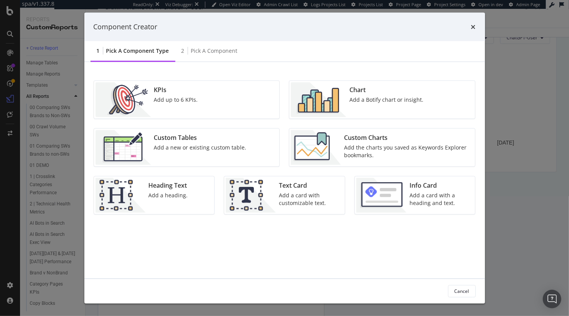
click at [337, 146] on img "modal" at bounding box center [316, 147] width 50 height 35
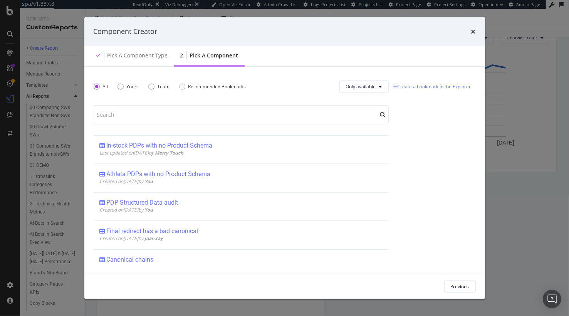
drag, startPoint x: 463, startPoint y: 283, endPoint x: 447, endPoint y: 239, distance: 46.6
click at [463, 283] on div "Previous" at bounding box center [459, 286] width 18 height 7
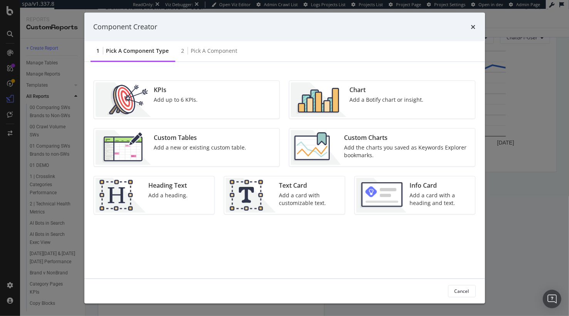
click at [354, 106] on div "Chart Add a Botify chart or insight." at bounding box center [386, 99] width 80 height 35
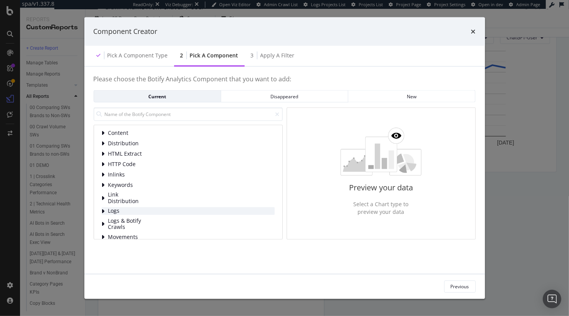
drag, startPoint x: 110, startPoint y: 208, endPoint x: 119, endPoint y: 209, distance: 8.9
click at [110, 208] on span "Logs" at bounding box center [125, 210] width 34 height 7
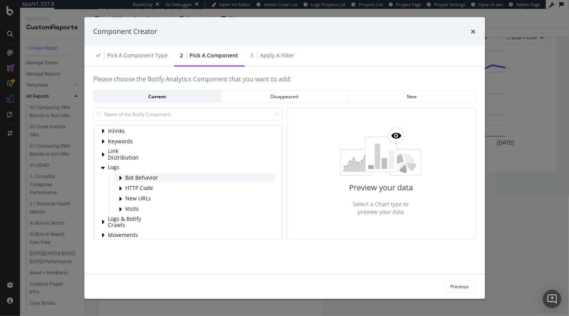
click at [135, 179] on span "Bot Behavior" at bounding box center [142, 177] width 34 height 7
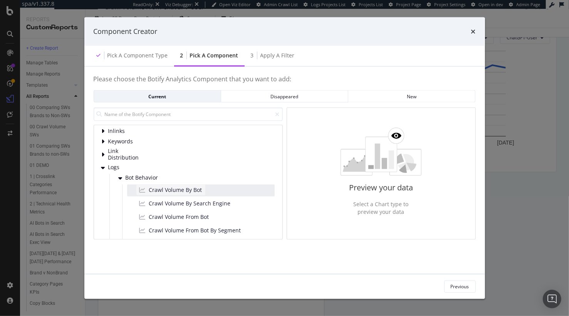
scroll to position [85, 0]
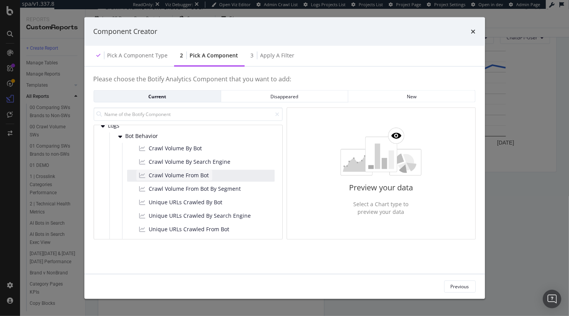
click at [168, 174] on span "Crawl Volume From Bot" at bounding box center [179, 175] width 60 height 8
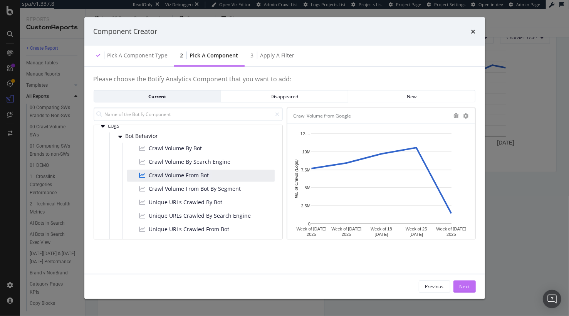
click at [463, 286] on div "Next" at bounding box center [464, 286] width 10 height 7
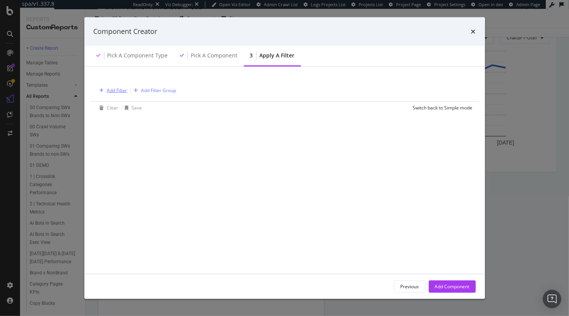
click at [118, 90] on div "Add Filter" at bounding box center [117, 90] width 20 height 7
click at [137, 91] on input "athleta" at bounding box center [164, 91] width 108 height 12
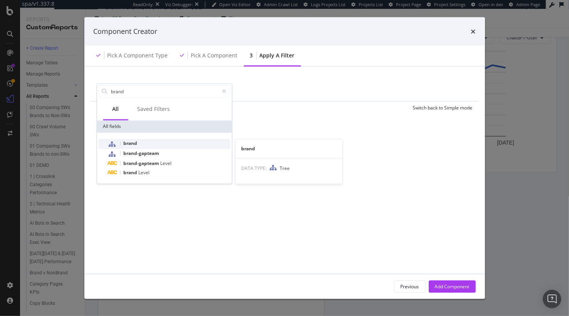
type input "brand"
click at [141, 145] on div "brand" at bounding box center [168, 144] width 122 height 10
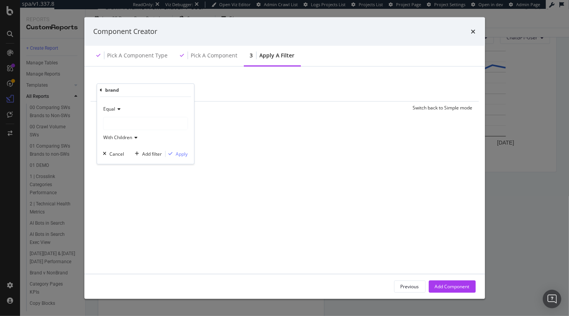
click at [140, 125] on div "modal" at bounding box center [145, 123] width 84 height 12
click at [0, 0] on span "Select" at bounding box center [0, 0] width 0 height 0
click at [182, 154] on div "Apply" at bounding box center [182, 154] width 12 height 7
click at [458, 286] on div "Add Component" at bounding box center [452, 286] width 35 height 7
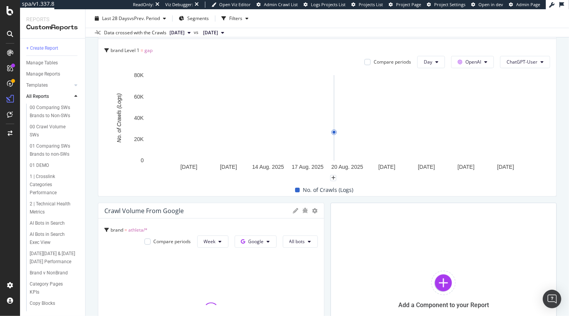
scroll to position [56, 0]
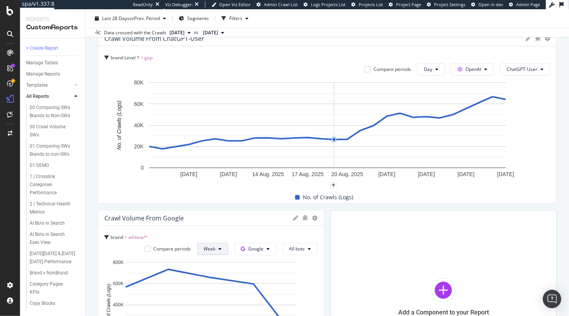
click at [220, 245] on button "Week" at bounding box center [212, 249] width 31 height 12
click at [212, 261] on span "Day" at bounding box center [211, 263] width 14 height 7
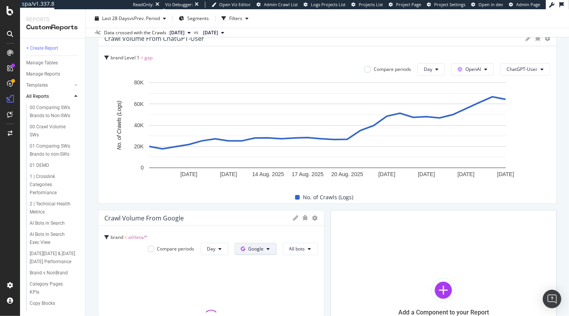
drag, startPoint x: 246, startPoint y: 246, endPoint x: 248, endPoint y: 253, distance: 6.3
click at [246, 246] on span at bounding box center [244, 248] width 7 height 7
click at [264, 216] on span "OpenAI" at bounding box center [268, 219] width 28 height 7
click at [294, 250] on span "All bots" at bounding box center [297, 248] width 16 height 7
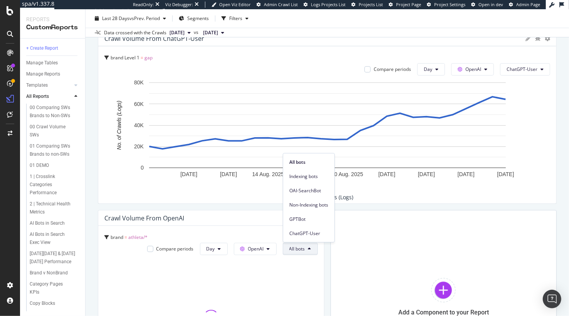
click at [303, 233] on span "ChatGPT-User" at bounding box center [308, 233] width 39 height 7
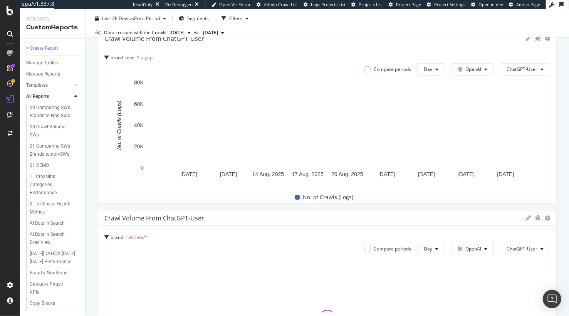
drag, startPoint x: 322, startPoint y: 253, endPoint x: 562, endPoint y: 246, distance: 240.3
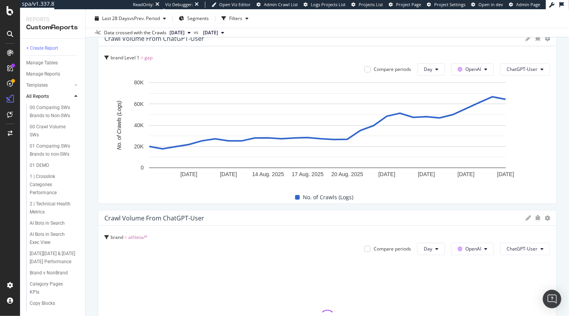
click at [562, 246] on div "New Custom Report New Custom Report Gap.com Clone (Admin) Clone Schedule Email …" at bounding box center [326, 162] width 483 height 306
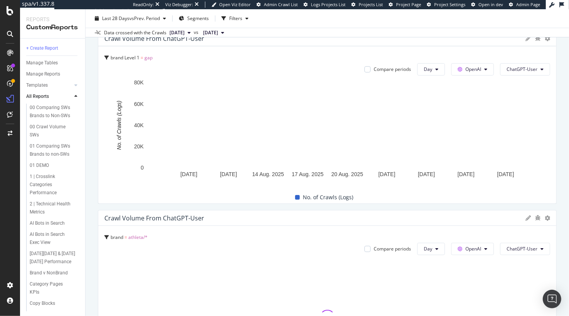
click at [94, 187] on div "New Custom Report New Custom Report Gap.com Clone (Admin) Clone Schedule Email …" at bounding box center [326, 162] width 483 height 306
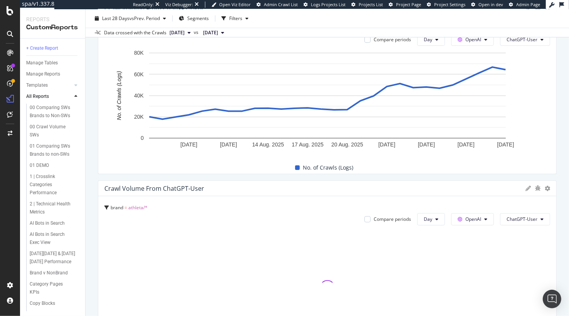
scroll to position [95, 0]
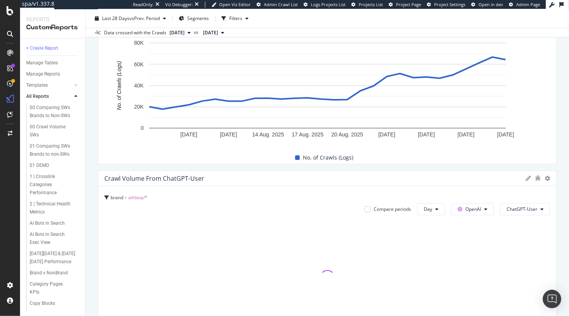
click at [112, 154] on div "No. of Crawls (Logs)" at bounding box center [323, 158] width 445 height 12
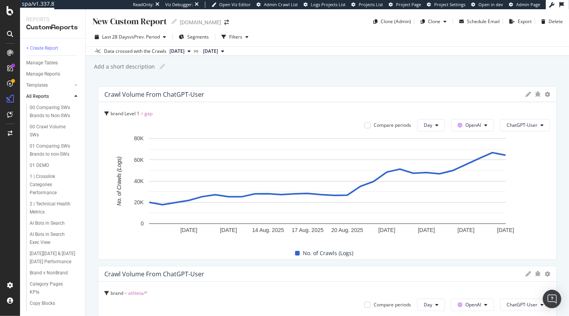
click at [134, 27] on div "New Custom Report" at bounding box center [129, 21] width 75 height 12
type input "f"
type input "0000 workshoppin"
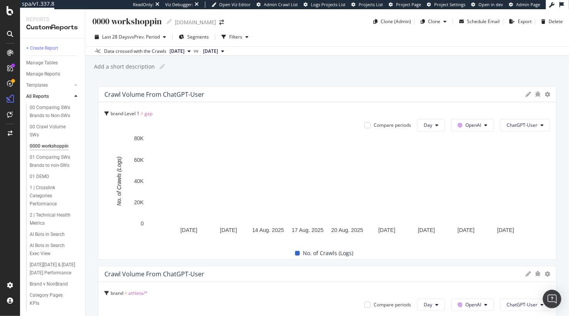
click at [93, 107] on div "0000 workshoppin 0000 workshoppin Gap.com Clone (Admin) Clone Schedule Email Ex…" at bounding box center [326, 162] width 483 height 306
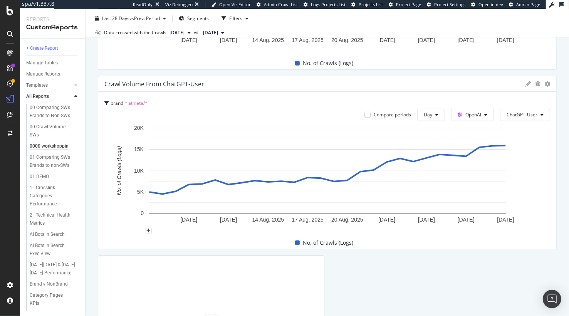
scroll to position [269, 0]
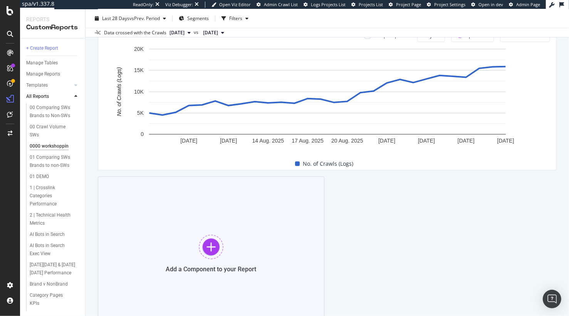
click at [224, 248] on div "Add a Component to your Report" at bounding box center [211, 253] width 226 height 154
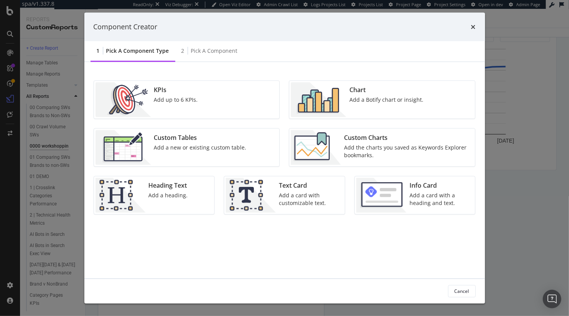
click at [338, 105] on img "modal" at bounding box center [318, 99] width 55 height 35
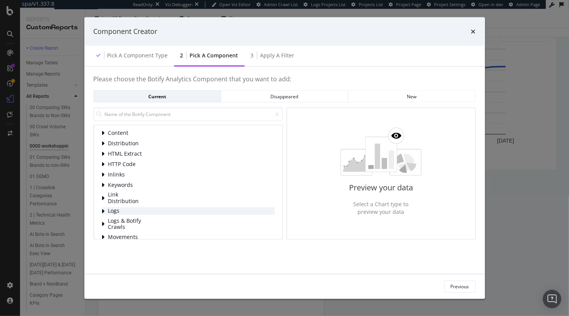
click at [117, 213] on span "Logs" at bounding box center [125, 210] width 34 height 7
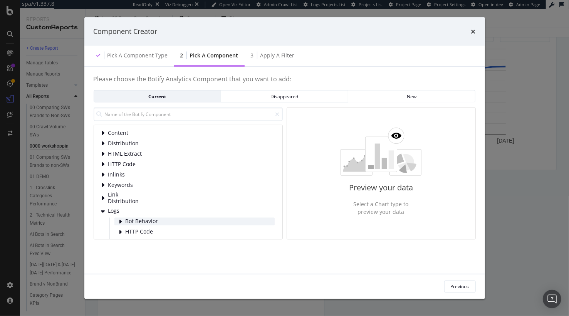
drag, startPoint x: 134, startPoint y: 223, endPoint x: 137, endPoint y: 218, distance: 6.2
click at [135, 223] on span "Bot Behavior" at bounding box center [142, 221] width 34 height 7
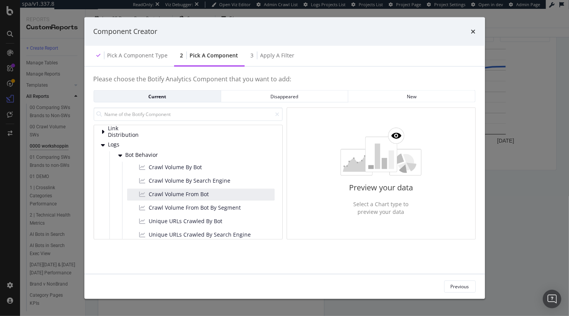
scroll to position [69, 0]
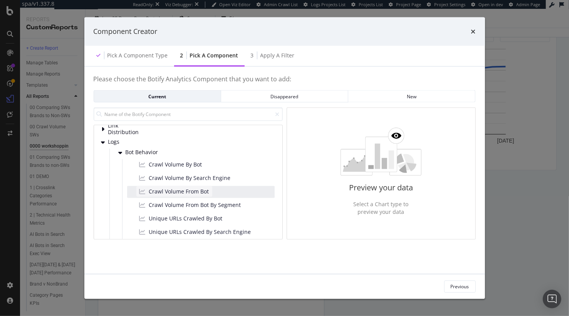
click at [181, 190] on span "Crawl Volume From Bot" at bounding box center [179, 191] width 60 height 8
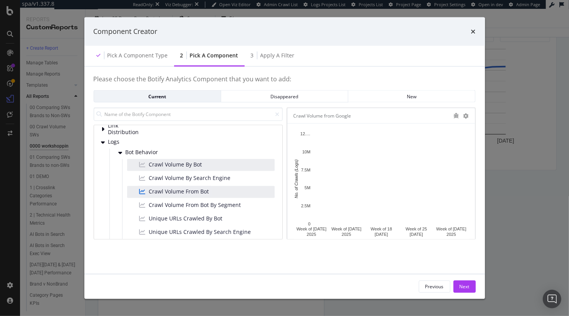
click at [205, 162] on div "Crawl Volume By Bot" at bounding box center [200, 165] width 147 height 12
click at [222, 189] on div "Crawl Volume From Bot" at bounding box center [200, 192] width 147 height 12
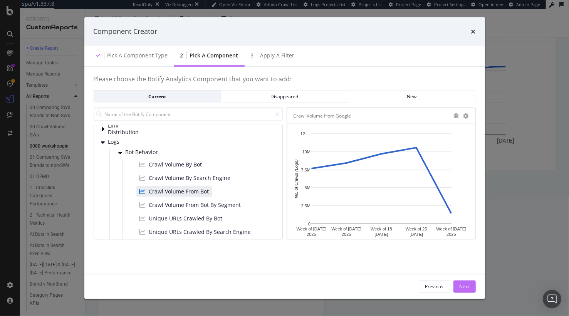
click at [457, 286] on button "Next" at bounding box center [464, 286] width 22 height 12
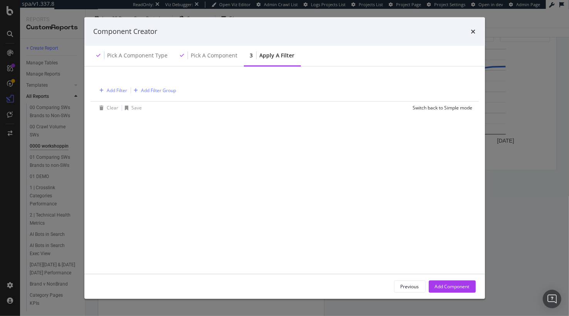
drag, startPoint x: 460, startPoint y: 284, endPoint x: 192, endPoint y: 119, distance: 315.1
click at [277, 156] on div "Component Creator Pick a Component type Pick a Component 3 Apply a Filter Add F…" at bounding box center [284, 157] width 400 height 281
click at [110, 89] on div "Add Filter" at bounding box center [117, 90] width 20 height 7
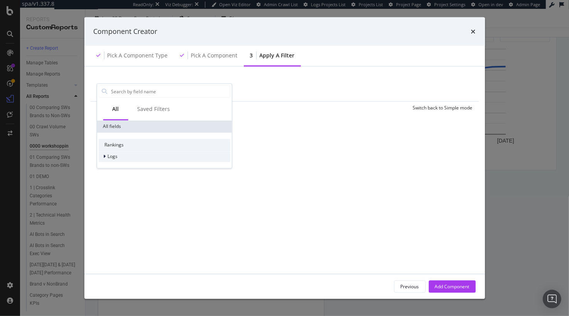
click at [134, 157] on div "Logs" at bounding box center [164, 156] width 132 height 11
click at [132, 167] on span "Segments" at bounding box center [123, 167] width 22 height 7
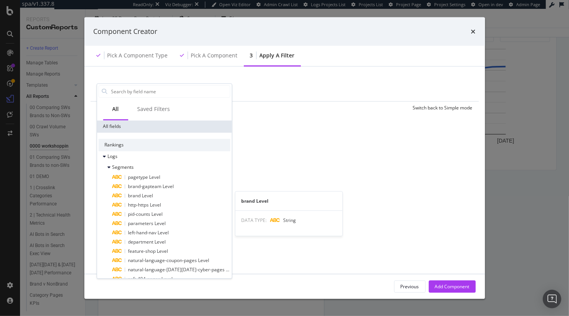
click at [144, 197] on span "brand Level" at bounding box center [140, 195] width 25 height 7
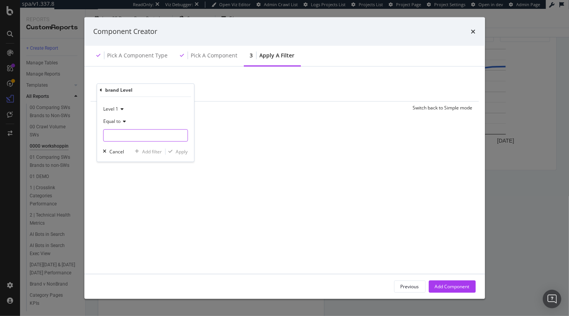
click at [136, 134] on input "modal" at bounding box center [145, 135] width 84 height 12
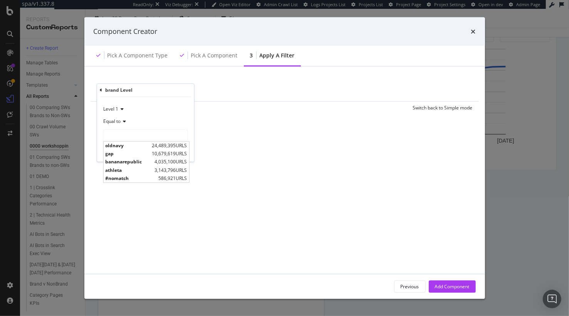
click at [176, 162] on span "4,035,100 URLS" at bounding box center [170, 162] width 32 height 7
type input "bananarepublic"
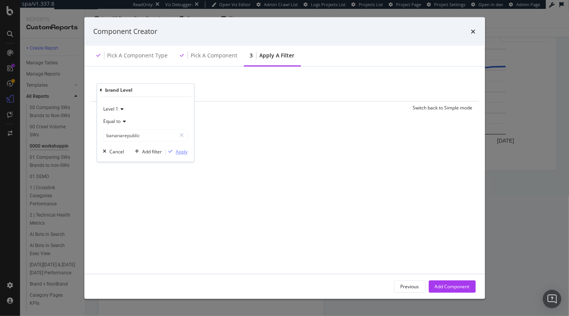
click at [182, 152] on div "Apply" at bounding box center [182, 151] width 12 height 7
click at [437, 286] on div "Add Component" at bounding box center [452, 286] width 35 height 7
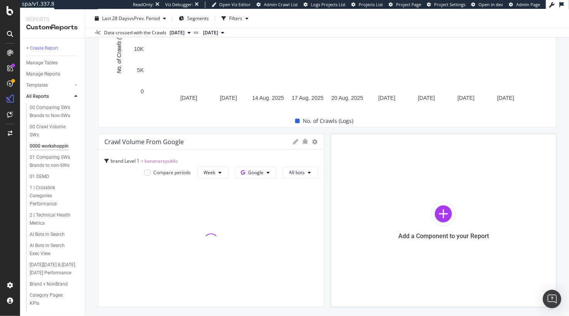
scroll to position [315, 0]
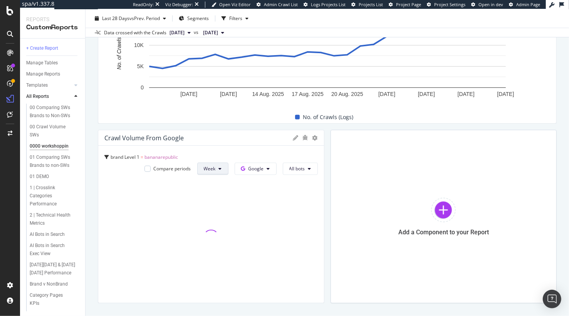
click at [223, 168] on button "Week" at bounding box center [212, 168] width 31 height 12
click at [221, 182] on div "Day" at bounding box center [211, 183] width 26 height 11
drag, startPoint x: 221, startPoint y: 182, endPoint x: 248, endPoint y: 172, distance: 29.1
click at [248, 172] on button "Google" at bounding box center [255, 168] width 42 height 12
click at [262, 207] on div "OpenAI" at bounding box center [261, 212] width 53 height 11
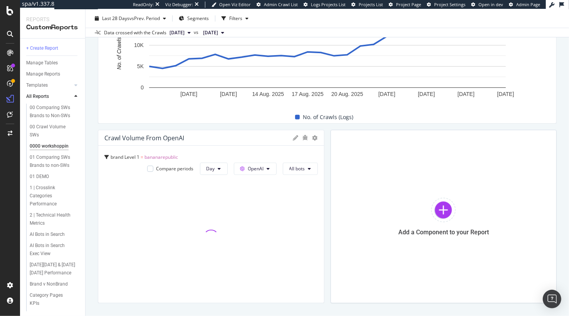
click at [300, 164] on button "All bots" at bounding box center [300, 168] width 35 height 12
drag, startPoint x: 315, startPoint y: 257, endPoint x: 321, endPoint y: 214, distance: 43.9
click at [315, 257] on span "ChatGPT-User" at bounding box center [308, 254] width 39 height 7
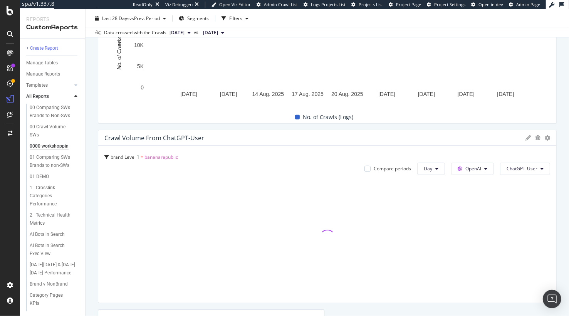
drag, startPoint x: 321, startPoint y: 203, endPoint x: 546, endPoint y: 199, distance: 224.9
click at [87, 184] on div "0000 workshoppin 0000 workshoppin Gap.com Clone (Admin) Clone Schedule Email Ex…" at bounding box center [326, 162] width 483 height 306
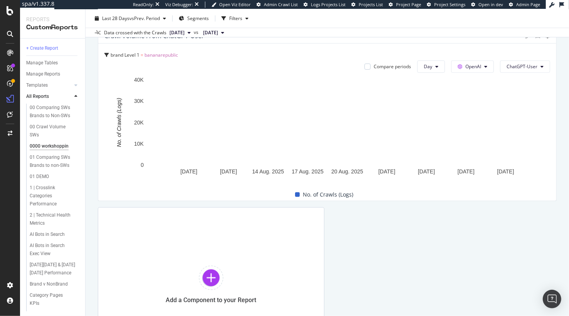
scroll to position [443, 0]
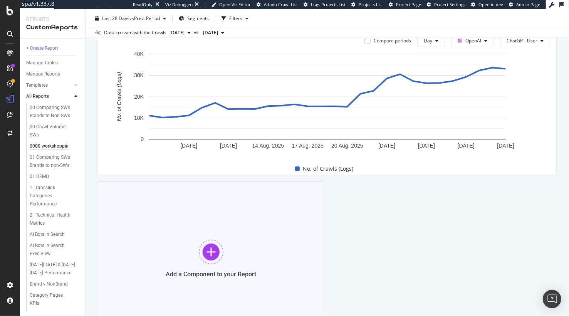
click at [233, 249] on div "Add a Component to your Report" at bounding box center [211, 258] width 226 height 154
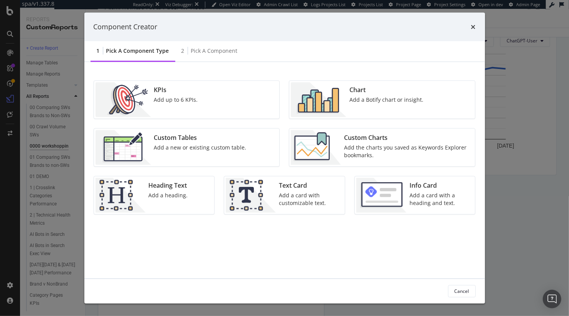
click at [382, 94] on div "Chart Add a Botify chart or insight." at bounding box center [386, 99] width 80 height 35
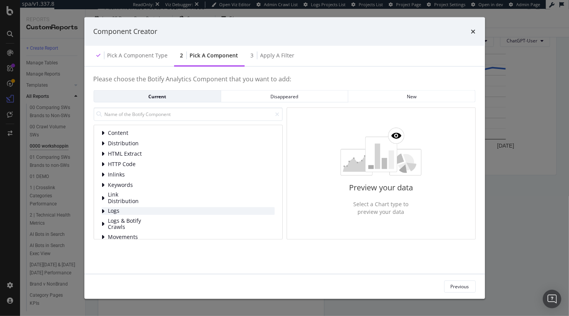
click at [109, 210] on span "Logs" at bounding box center [125, 210] width 34 height 7
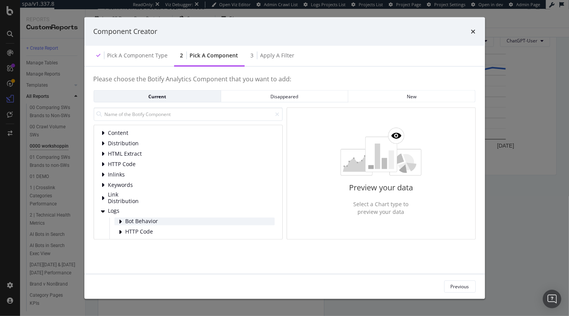
click at [132, 218] on span "Bot Behavior" at bounding box center [142, 221] width 34 height 7
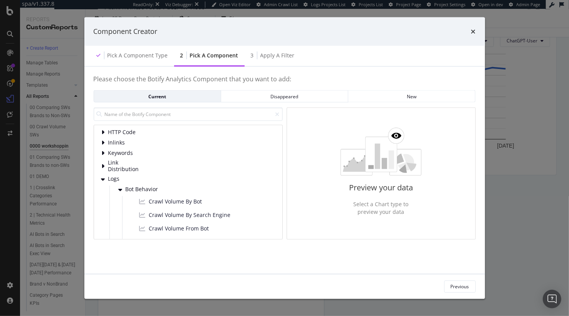
scroll to position [33, 0]
click at [473, 30] on icon "times" at bounding box center [473, 31] width 5 height 6
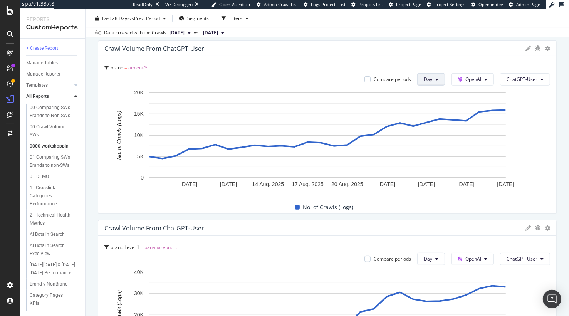
scroll to position [144, 0]
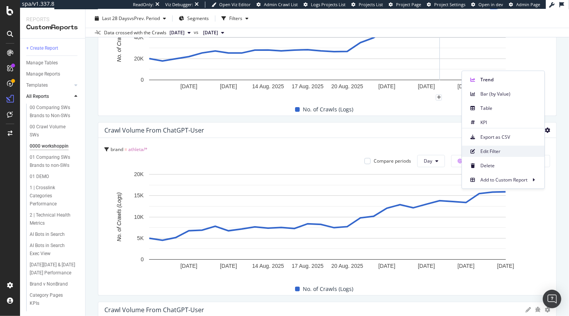
click at [503, 149] on span "Edit Filter" at bounding box center [509, 151] width 58 height 7
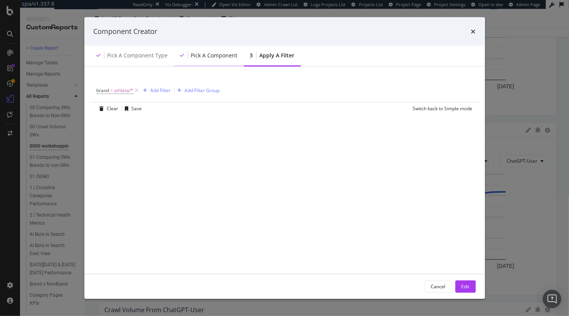
click at [217, 59] on div "Pick a Component" at bounding box center [214, 55] width 47 height 8
click at [192, 57] on div "Pick a Component" at bounding box center [214, 55] width 47 height 8
click at [443, 288] on div "Cancel" at bounding box center [438, 286] width 15 height 7
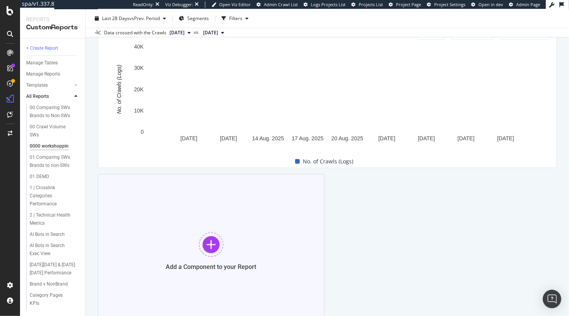
scroll to position [451, 0]
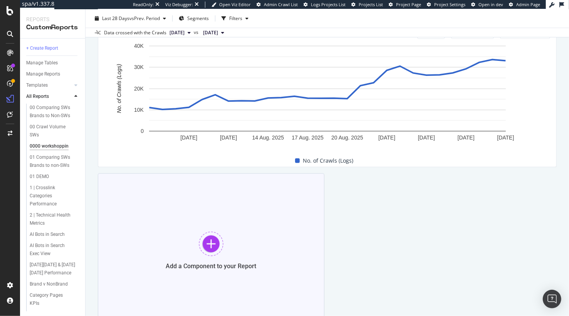
click at [214, 231] on div at bounding box center [211, 243] width 25 height 25
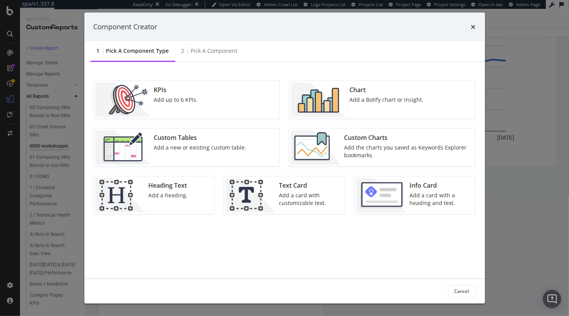
click at [349, 108] on div "Chart Add a Botify chart or insight." at bounding box center [386, 99] width 80 height 35
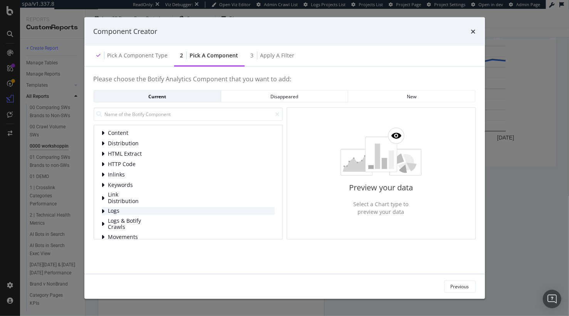
click at [112, 211] on span "Logs" at bounding box center [125, 210] width 34 height 7
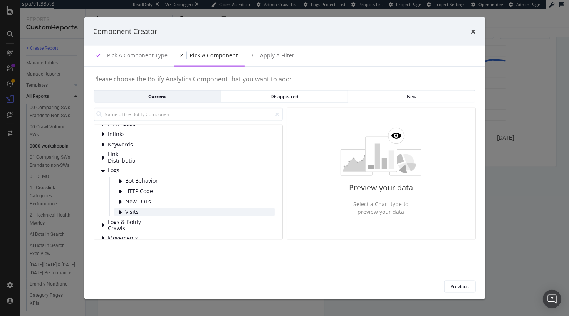
scroll to position [44, 0]
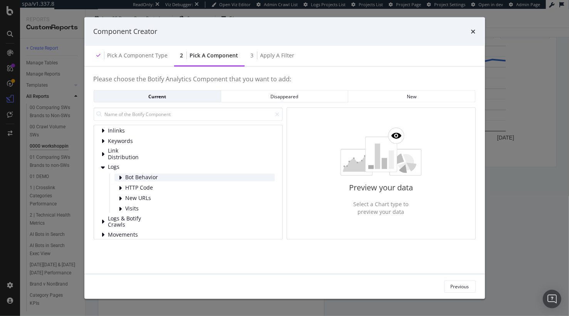
click at [134, 179] on span "Bot Behavior" at bounding box center [142, 177] width 34 height 7
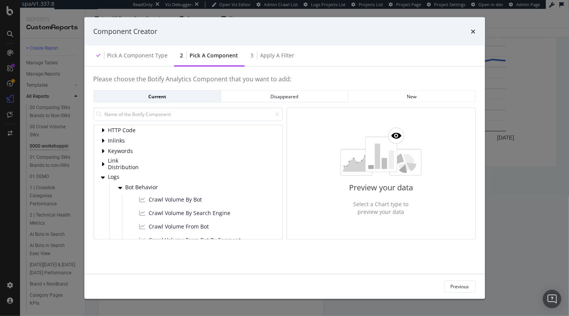
scroll to position [0, 0]
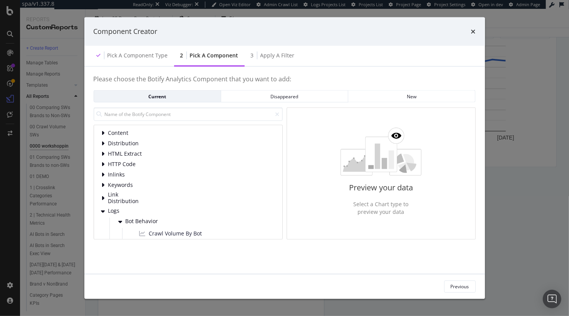
click at [357, 77] on h4 "Please choose the Botify Analytics Component that you want to add:" at bounding box center [285, 82] width 382 height 15
drag, startPoint x: 459, startPoint y: 287, endPoint x: 439, endPoint y: 278, distance: 22.2
click at [459, 287] on div "Previous" at bounding box center [459, 286] width 18 height 7
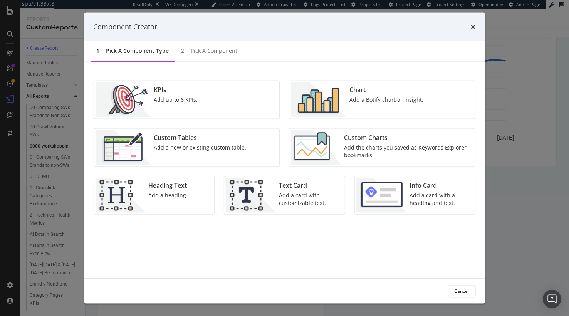
drag, startPoint x: 337, startPoint y: 239, endPoint x: 456, endPoint y: 61, distance: 214.6
click at [338, 239] on div "KPIs Add up to 6 KPIs. Chart Add a Botify chart or insight. Custom Tables Add a…" at bounding box center [285, 174] width 382 height 189
click at [474, 27] on icon "times" at bounding box center [473, 26] width 5 height 6
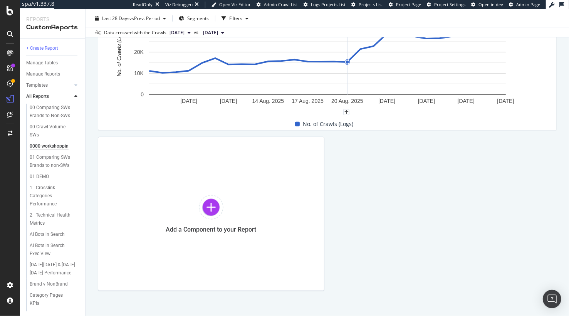
scroll to position [502, 0]
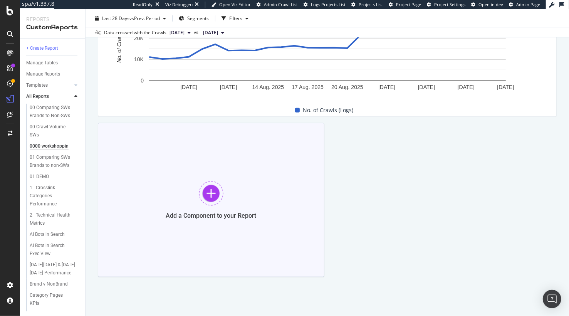
click at [243, 154] on div "Add a Component to your Report" at bounding box center [211, 200] width 226 height 154
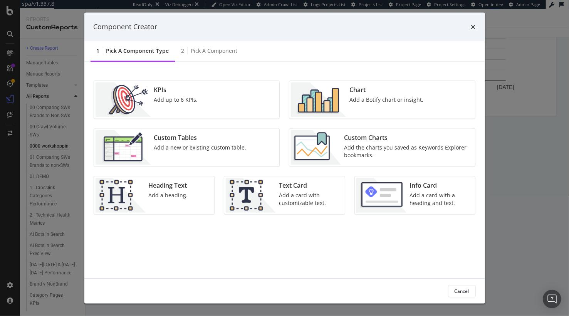
click at [348, 107] on div "Chart Add a Botify chart or insight." at bounding box center [386, 99] width 80 height 35
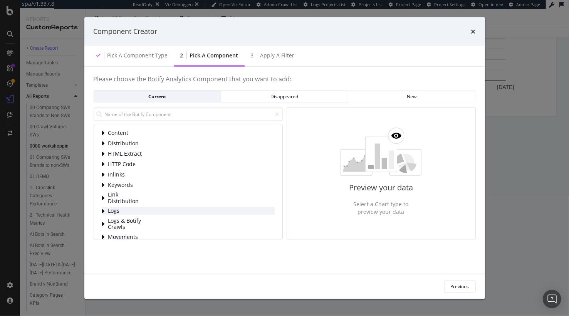
click at [124, 211] on span "Logs" at bounding box center [125, 210] width 34 height 7
drag, startPoint x: 130, startPoint y: 218, endPoint x: 132, endPoint y: 211, distance: 6.6
click at [130, 218] on span "Bot Behavior" at bounding box center [142, 221] width 34 height 7
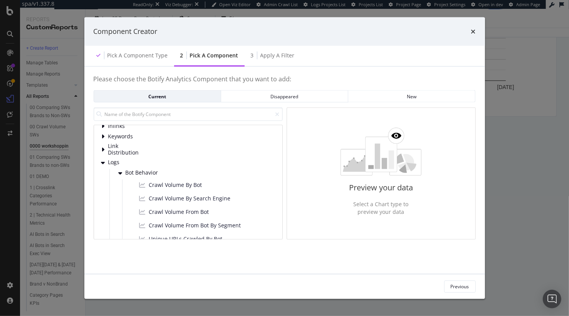
scroll to position [55, 0]
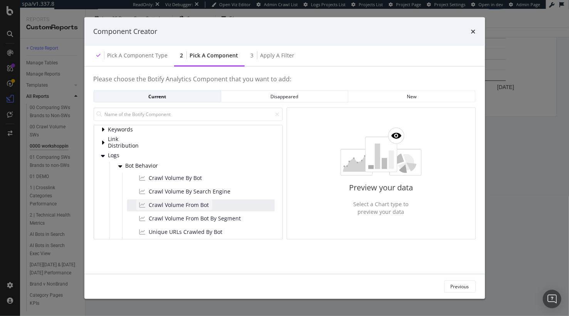
click at [194, 203] on span "Crawl Volume From Bot" at bounding box center [179, 205] width 60 height 8
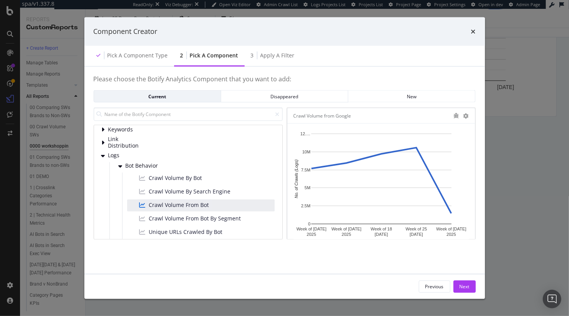
drag, startPoint x: 458, startPoint y: 284, endPoint x: 447, endPoint y: 279, distance: 12.6
click at [458, 284] on button "Next" at bounding box center [464, 286] width 22 height 12
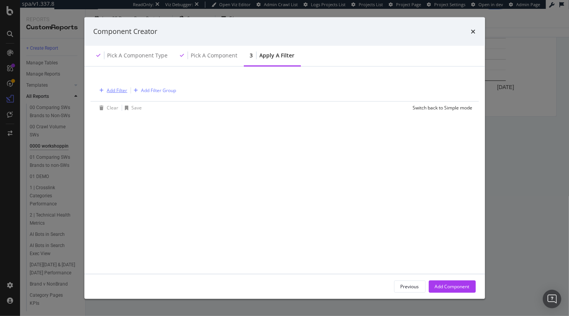
click at [119, 89] on div "Add Filter" at bounding box center [117, 90] width 20 height 7
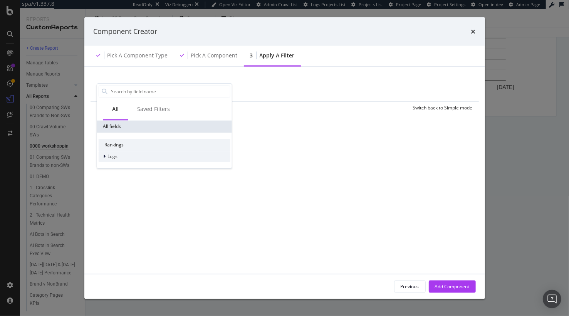
click at [131, 159] on div "Logs" at bounding box center [164, 156] width 132 height 11
click at [125, 164] on span "Segments" at bounding box center [123, 167] width 22 height 7
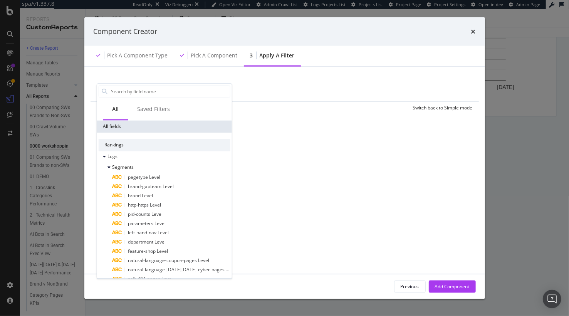
click at [140, 194] on span "brand Level" at bounding box center [140, 195] width 25 height 7
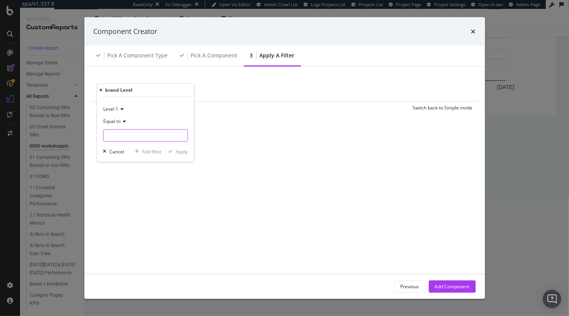
click at [158, 138] on input "modal" at bounding box center [145, 135] width 84 height 12
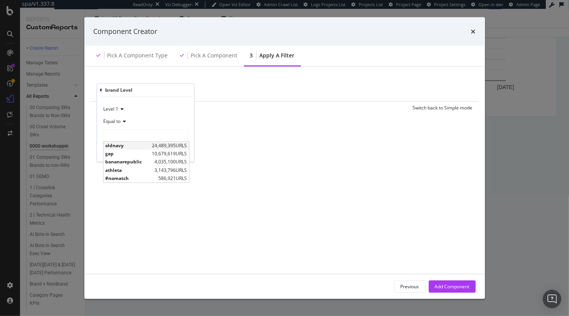
click at [180, 143] on span "24,489,395 URLS" at bounding box center [169, 145] width 35 height 7
type input "oldnavy"
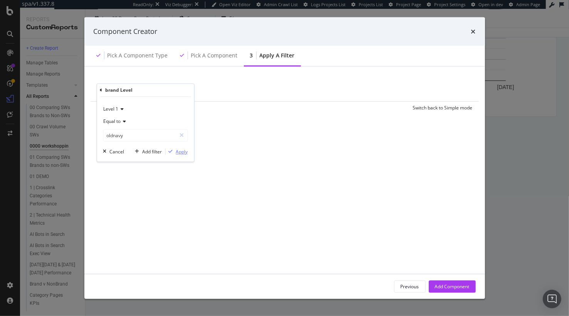
click at [183, 151] on div "Apply" at bounding box center [182, 151] width 12 height 7
drag, startPoint x: 440, startPoint y: 284, endPoint x: 415, endPoint y: 273, distance: 27.1
click at [440, 284] on div "Add Component" at bounding box center [452, 286] width 35 height 7
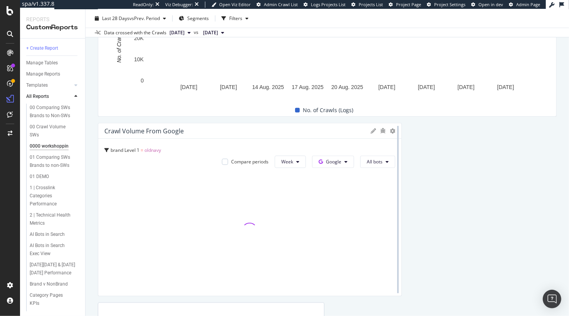
drag, startPoint x: 323, startPoint y: 167, endPoint x: 549, endPoint y: 172, distance: 226.4
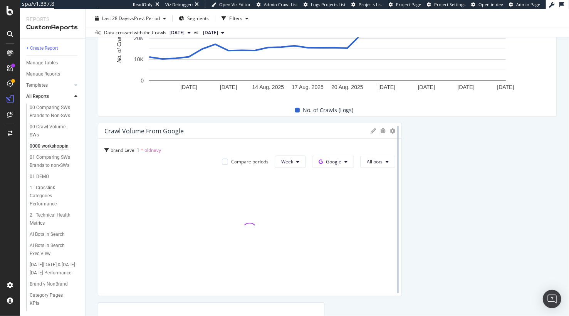
click at [568, 176] on div "0000 workshoppin 0000 workshoppin Gap.com Clone (Admin) Clone Schedule Email Ex…" at bounding box center [326, 162] width 483 height 306
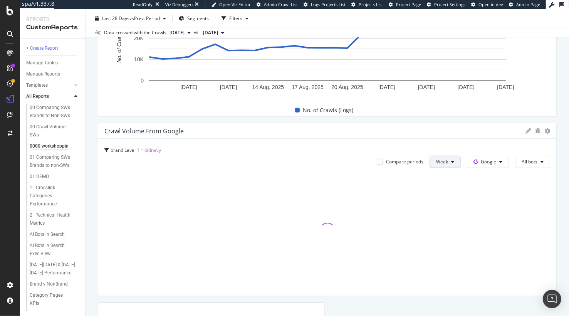
drag, startPoint x: 453, startPoint y: 161, endPoint x: 448, endPoint y: 162, distance: 5.4
click at [445, 172] on div "Day" at bounding box center [443, 176] width 26 height 11
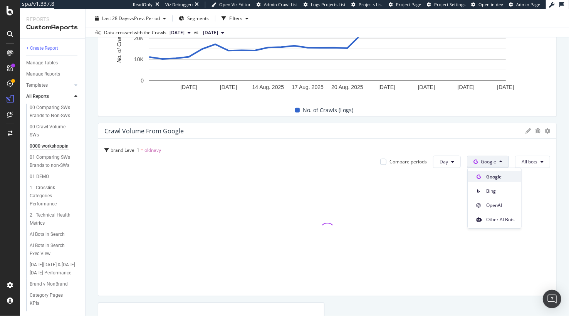
drag, startPoint x: 491, startPoint y: 206, endPoint x: 513, endPoint y: 175, distance: 38.0
click at [492, 204] on span "OpenAI" at bounding box center [500, 205] width 28 height 7
click at [506, 204] on span "OpenAI" at bounding box center [500, 205] width 28 height 7
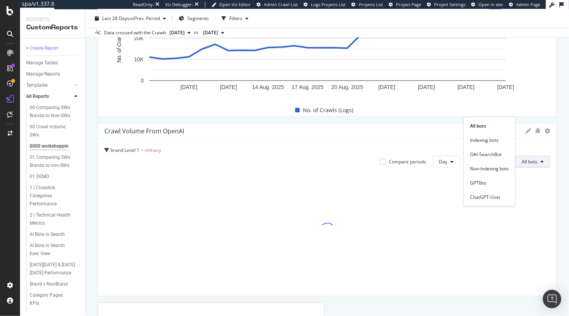
drag, startPoint x: 493, startPoint y: 198, endPoint x: 472, endPoint y: 128, distance: 72.8
click at [493, 198] on span "ChatGPT-User" at bounding box center [489, 197] width 39 height 7
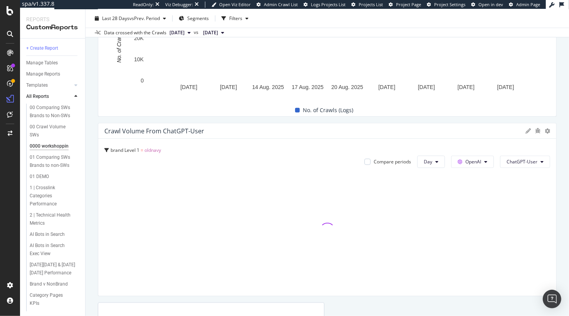
click at [559, 137] on div "0000 workshoppin 0000 workshoppin Gap.com Clone (Admin) Clone Schedule Email Ex…" at bounding box center [326, 162] width 483 height 306
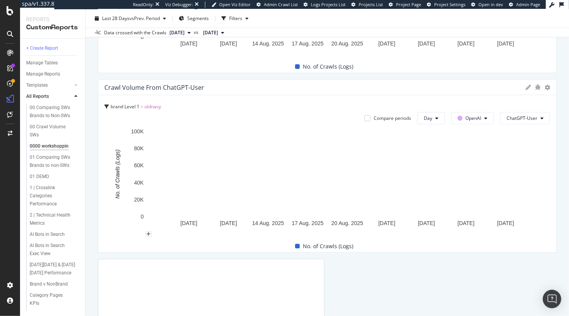
scroll to position [482, 0]
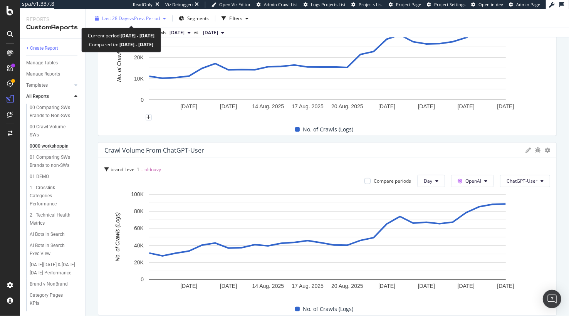
click at [139, 19] on span "vs Prev. Period" at bounding box center [144, 18] width 30 height 7
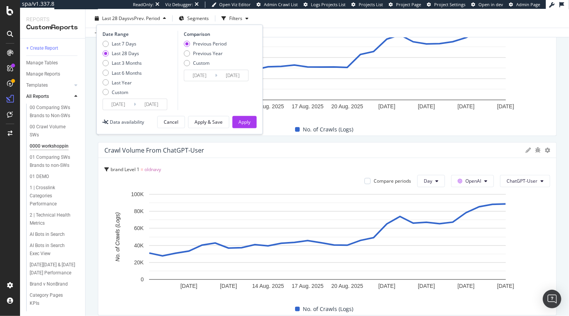
drag, startPoint x: 130, startPoint y: 72, endPoint x: 141, endPoint y: 78, distance: 13.1
click at [130, 72] on div "Last 6 Months" at bounding box center [127, 73] width 30 height 7
type input "2025/03/02"
type input "2024/08/29"
type input "2025/03/01"
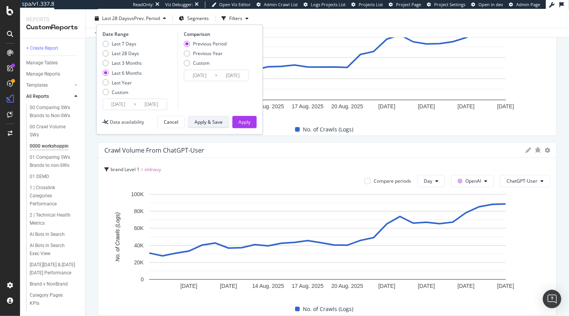
click at [213, 123] on div "Apply & Save" at bounding box center [208, 122] width 28 height 7
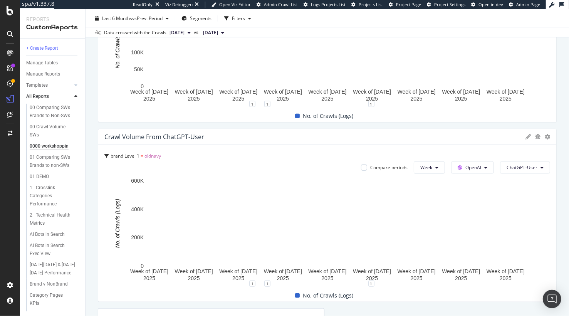
scroll to position [508, 0]
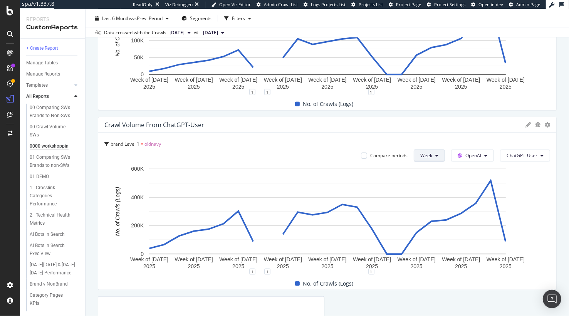
click at [439, 112] on div "Crawl Volume from ChatGPT-User brand Level 1 = gap Compare periods Week OpenAI …" at bounding box center [327, 14] width 458 height 872
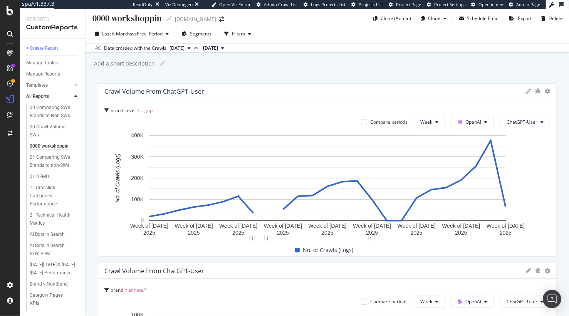
scroll to position [0, 0]
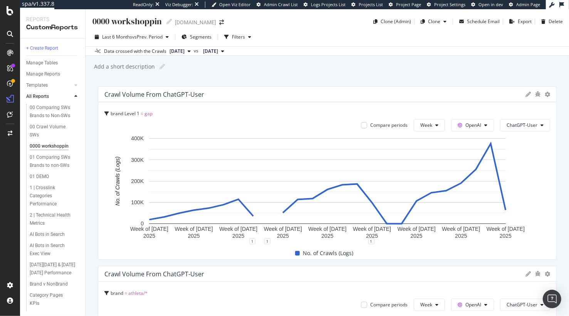
drag, startPoint x: 92, startPoint y: 110, endPoint x: 24, endPoint y: 175, distance: 93.7
click at [92, 110] on div "0000 workshoppin 0000 workshoppin Gap.com Clone (Admin) Clone Schedule Email Ex…" at bounding box center [326, 162] width 483 height 306
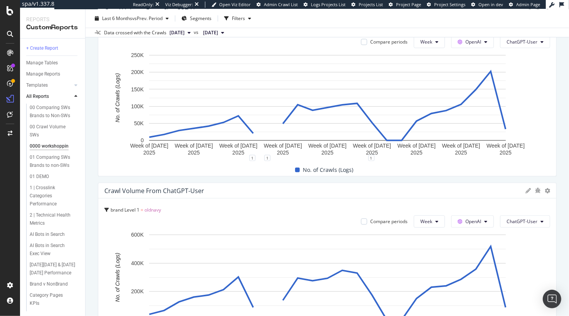
scroll to position [681, 0]
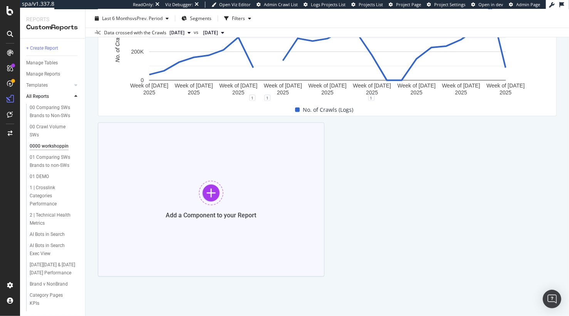
click at [199, 182] on div at bounding box center [211, 193] width 25 height 25
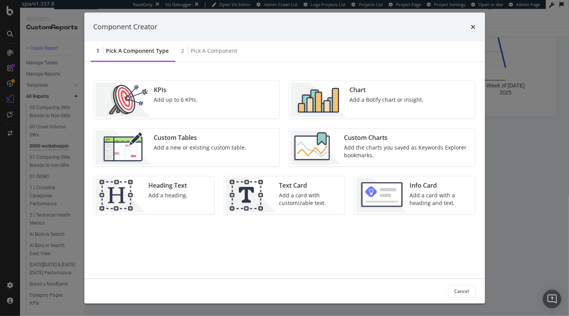
click at [366, 101] on div "Add a Botify chart or insight." at bounding box center [386, 99] width 74 height 8
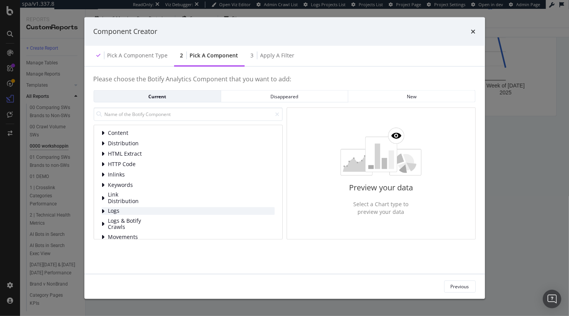
click at [114, 211] on span "Logs" at bounding box center [125, 210] width 34 height 7
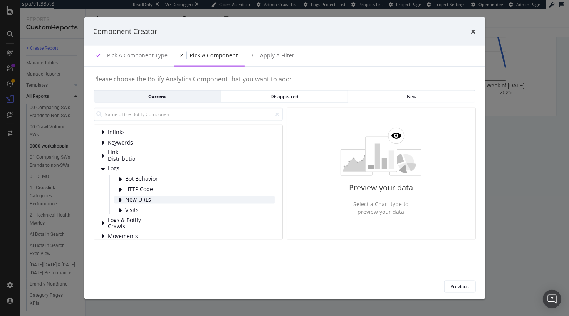
click at [130, 198] on span "New URLs" at bounding box center [142, 199] width 34 height 7
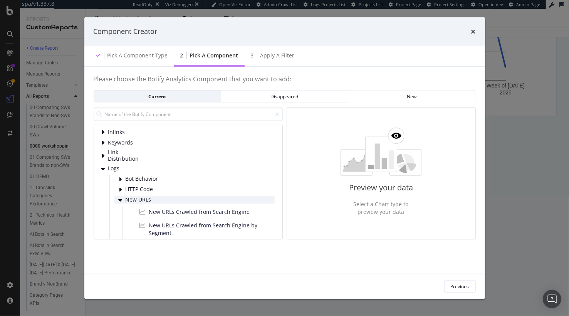
scroll to position [79, 0]
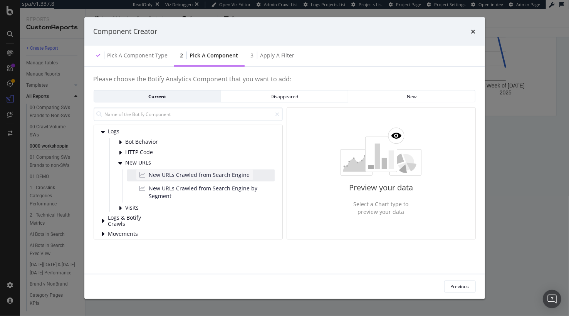
click at [211, 174] on span "New URLs Crawled from Search Engine" at bounding box center [199, 175] width 101 height 8
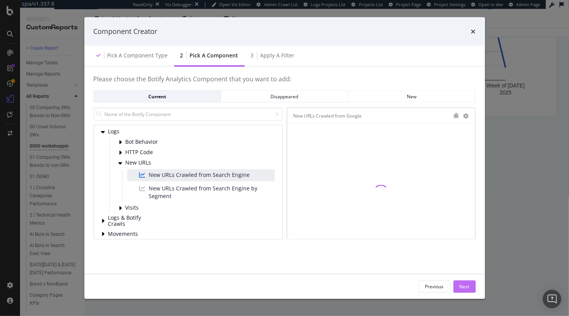
click at [465, 287] on div "Next" at bounding box center [464, 286] width 10 height 7
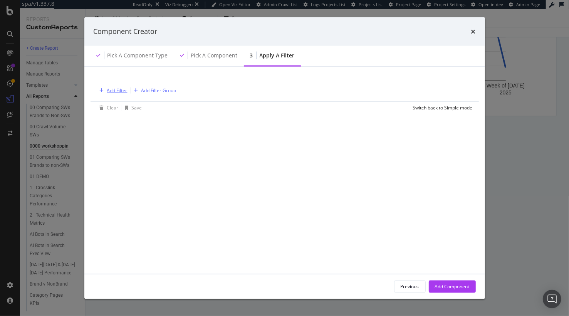
click at [120, 89] on div "Add Filter" at bounding box center [117, 90] width 20 height 7
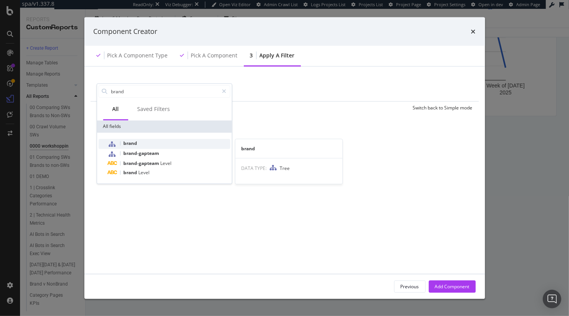
type input "brand"
click at [144, 144] on div "brand" at bounding box center [168, 144] width 122 height 10
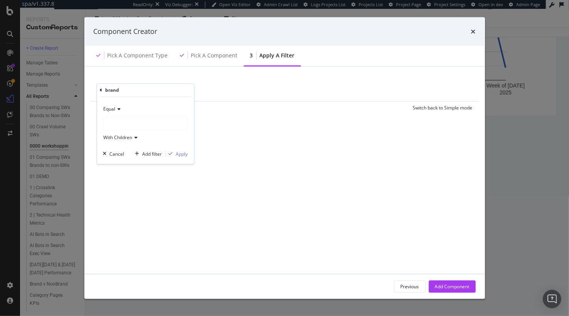
click at [145, 124] on div "modal" at bounding box center [145, 123] width 84 height 12
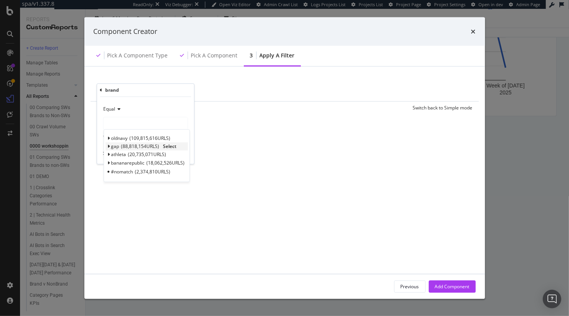
click at [168, 145] on span "Select" at bounding box center [169, 146] width 13 height 7
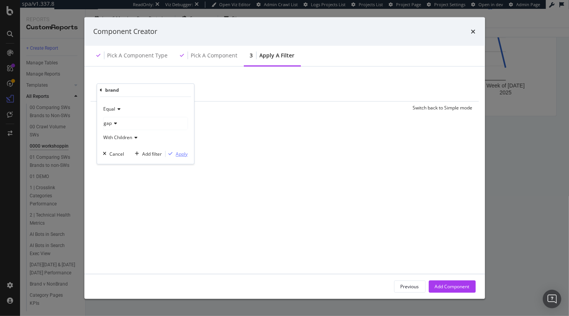
click at [173, 153] on div "modal" at bounding box center [170, 154] width 10 height 5
click at [153, 92] on div "Add Filter" at bounding box center [154, 90] width 20 height 7
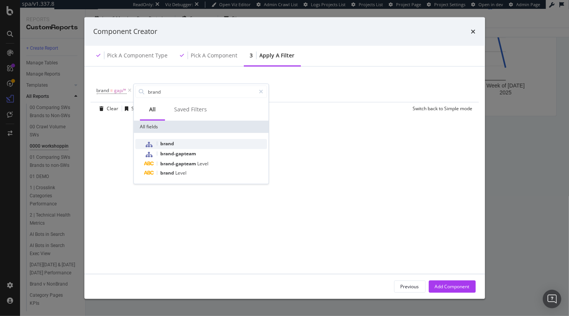
click at [177, 144] on div "brand" at bounding box center [205, 144] width 122 height 10
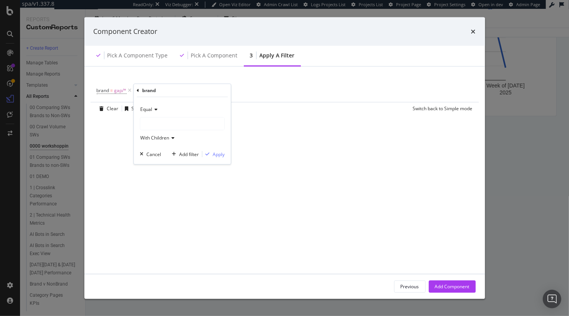
click at [170, 124] on div "modal" at bounding box center [182, 123] width 84 height 12
click at [0, 0] on span "Select" at bounding box center [0, 0] width 0 height 0
drag, startPoint x: 217, startPoint y: 152, endPoint x: 178, endPoint y: 117, distance: 52.6
click at [216, 151] on div "Apply" at bounding box center [219, 154] width 12 height 7
drag, startPoint x: 140, startPoint y: 90, endPoint x: 146, endPoint y: 95, distance: 7.6
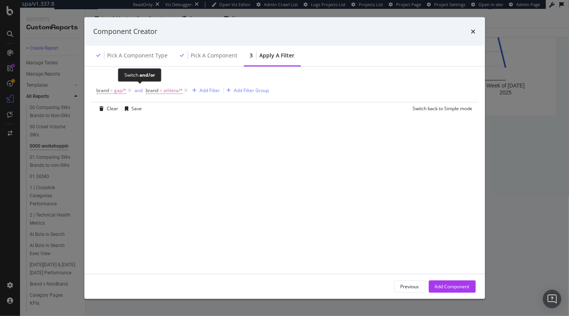
click at [140, 90] on div "and" at bounding box center [139, 90] width 8 height 7
drag, startPoint x: 444, startPoint y: 282, endPoint x: 432, endPoint y: 277, distance: 12.9
click at [444, 282] on div "Add Component" at bounding box center [452, 286] width 35 height 12
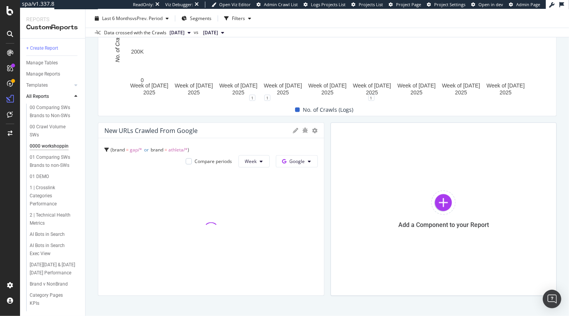
scroll to position [701, 0]
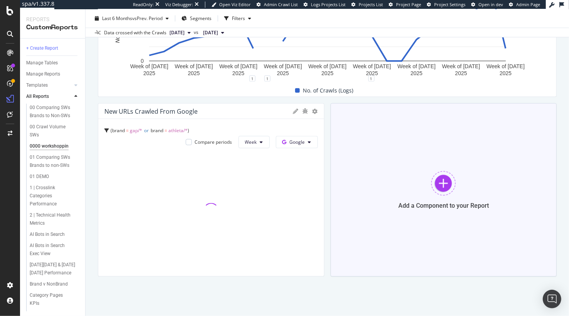
click at [433, 185] on div at bounding box center [443, 183] width 25 height 25
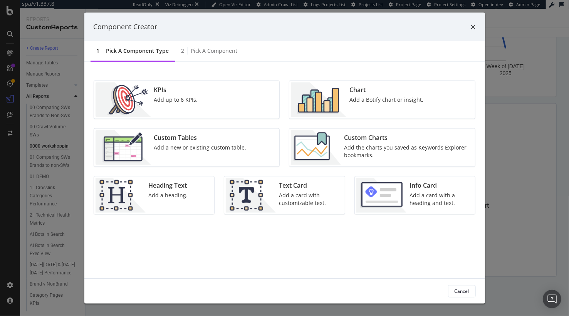
click at [358, 100] on div "Add a Botify chart or insight." at bounding box center [386, 99] width 74 height 8
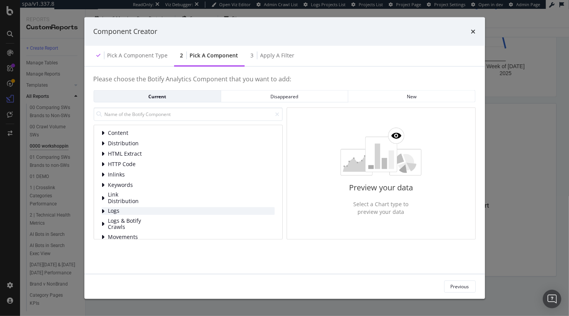
click at [117, 210] on span "Logs" at bounding box center [125, 210] width 34 height 7
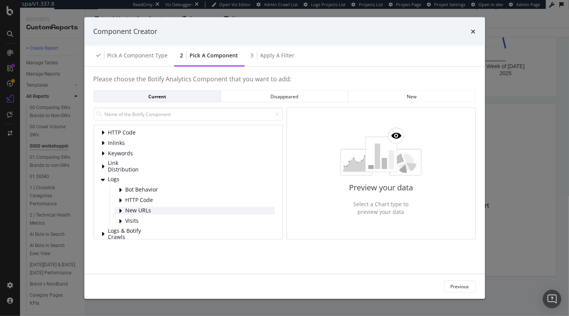
click at [131, 211] on span "New URLs" at bounding box center [142, 210] width 34 height 7
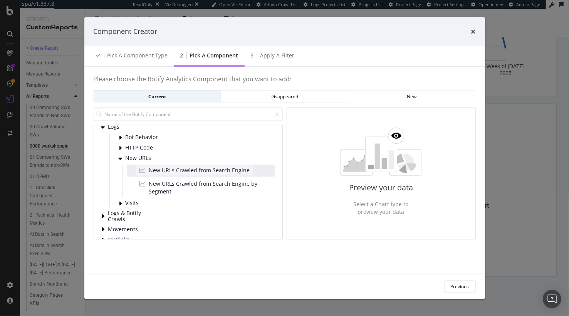
click at [183, 171] on span "New URLs Crawled from Search Engine" at bounding box center [199, 170] width 101 height 8
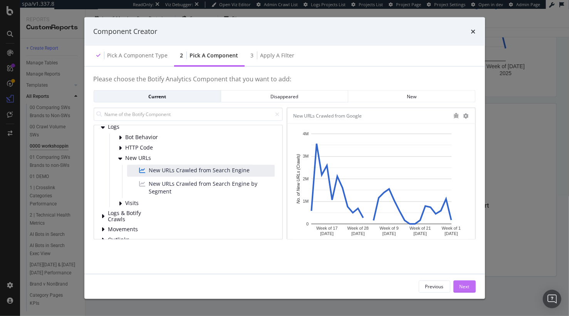
drag, startPoint x: 462, startPoint y: 288, endPoint x: 456, endPoint y: 284, distance: 6.9
click at [462, 288] on div "Next" at bounding box center [464, 286] width 10 height 7
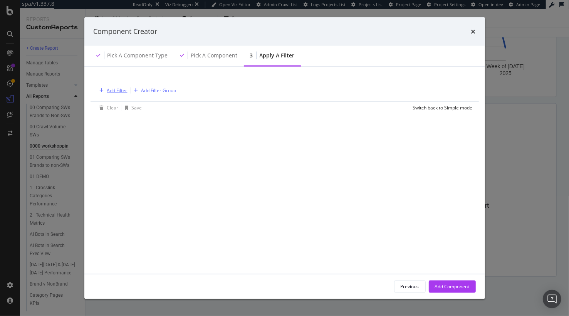
click at [115, 86] on div "Add Filter" at bounding box center [112, 90] width 31 height 8
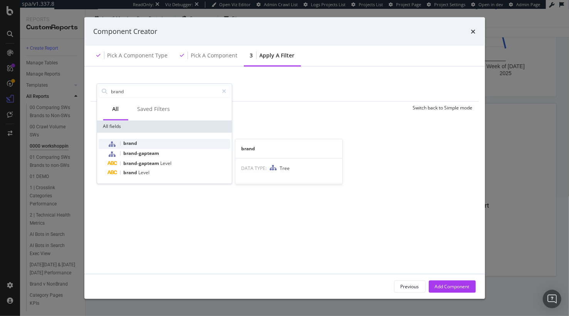
type input "brand"
click at [136, 145] on span "brand" at bounding box center [130, 143] width 14 height 7
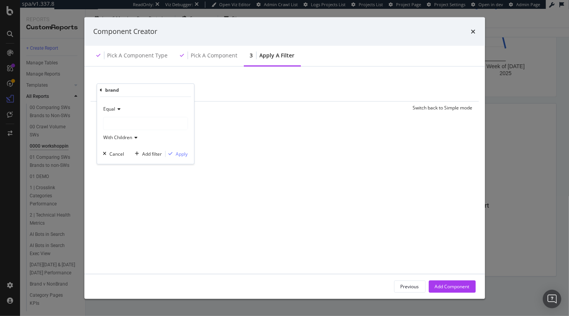
drag, startPoint x: 135, startPoint y: 123, endPoint x: 131, endPoint y: 123, distance: 4.6
click at [135, 123] on div "modal" at bounding box center [145, 123] width 84 height 12
drag, startPoint x: 179, startPoint y: 138, endPoint x: 157, endPoint y: 122, distance: 27.3
click at [0, 0] on span "Select" at bounding box center [0, 0] width 0 height 0
drag, startPoint x: 144, startPoint y: 152, endPoint x: 136, endPoint y: 132, distance: 21.0
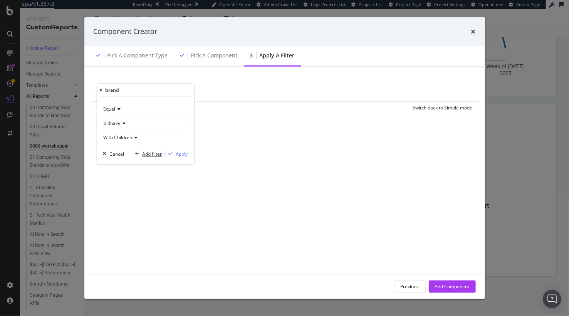
click at [144, 151] on div "Add filter" at bounding box center [152, 154] width 20 height 7
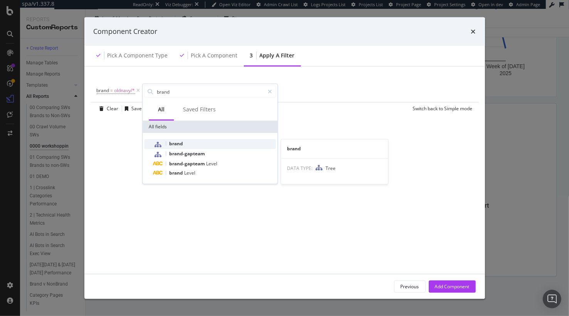
click at [186, 142] on div "brand" at bounding box center [214, 144] width 122 height 10
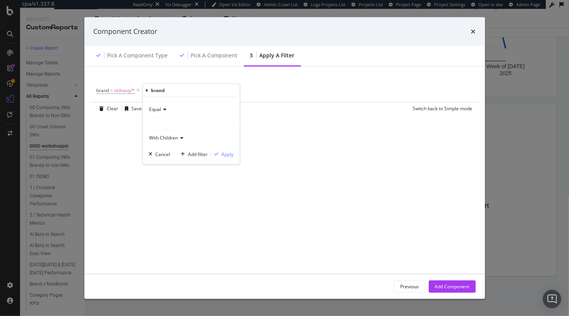
click at [164, 120] on div "modal" at bounding box center [191, 123] width 84 height 12
drag, startPoint x: 243, startPoint y: 162, endPoint x: 226, endPoint y: 161, distance: 16.6
click at [0, 0] on span "Select" at bounding box center [0, 0] width 0 height 0
click at [226, 156] on div "Apply" at bounding box center [227, 154] width 12 height 7
click at [145, 90] on div "and" at bounding box center [147, 90] width 8 height 7
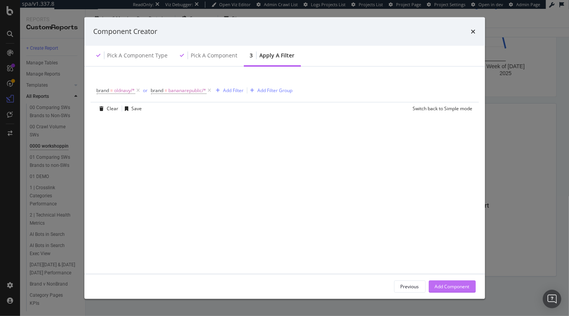
click at [438, 283] on div "Add Component" at bounding box center [452, 286] width 35 height 7
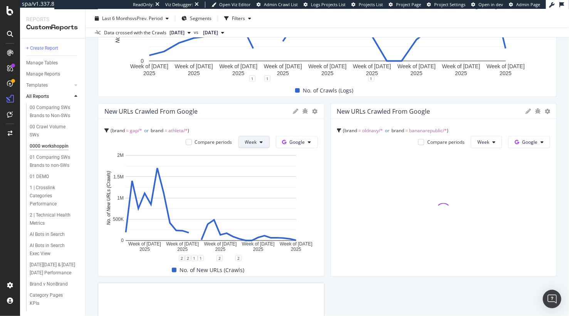
click at [263, 146] on button "Week" at bounding box center [253, 142] width 31 height 12
click at [288, 143] on span at bounding box center [285, 142] width 7 height 7
click at [303, 186] on span "OpenAI" at bounding box center [308, 185] width 28 height 7
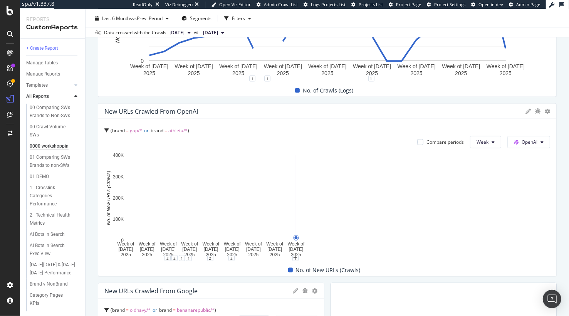
drag, startPoint x: 323, startPoint y: 170, endPoint x: 540, endPoint y: 168, distance: 216.7
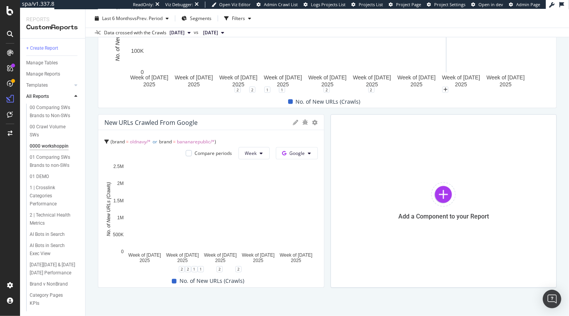
scroll to position [880, 0]
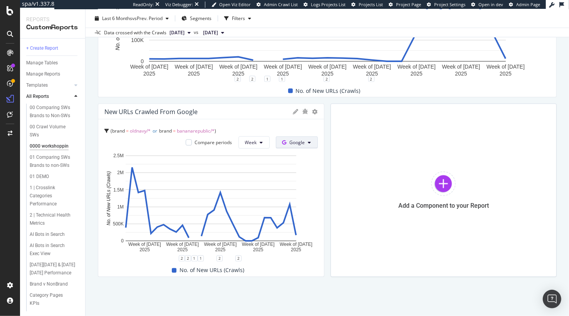
click at [301, 143] on span "Google" at bounding box center [296, 142] width 15 height 7
drag, startPoint x: 303, startPoint y: 184, endPoint x: 319, endPoint y: 146, distance: 41.8
click at [303, 184] on span "OpenAI" at bounding box center [308, 185] width 28 height 7
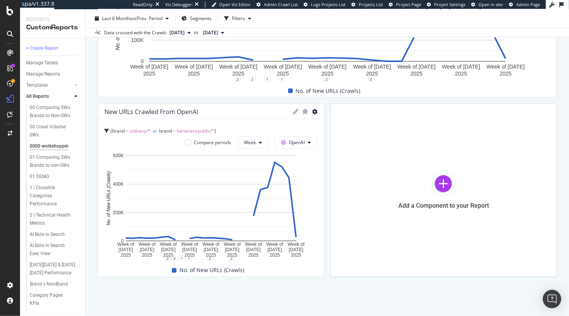
click at [314, 110] on icon at bounding box center [314, 111] width 5 height 5
click at [350, 209] on span "Delete" at bounding box center [360, 208] width 58 height 7
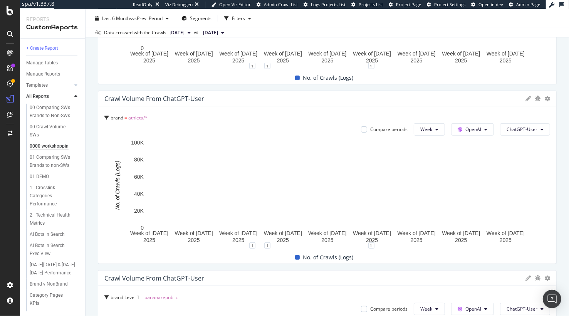
scroll to position [0, 0]
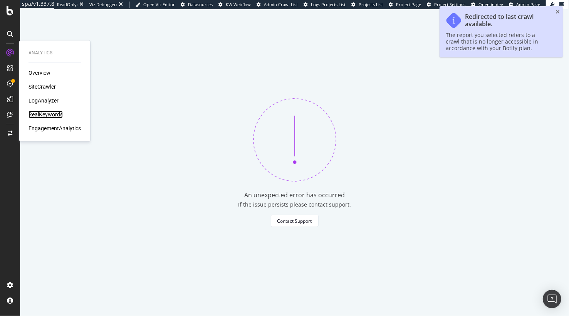
click at [50, 114] on div "RealKeywords" at bounding box center [45, 114] width 34 height 8
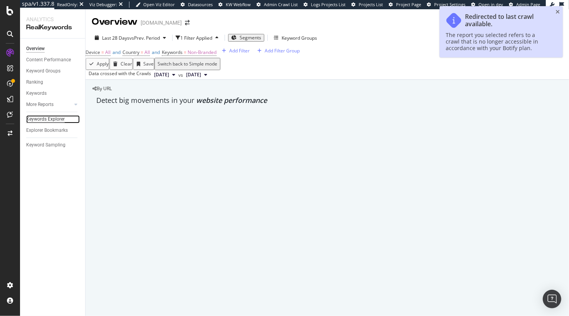
click at [59, 120] on div "Keywords Explorer" at bounding box center [45, 119] width 38 height 8
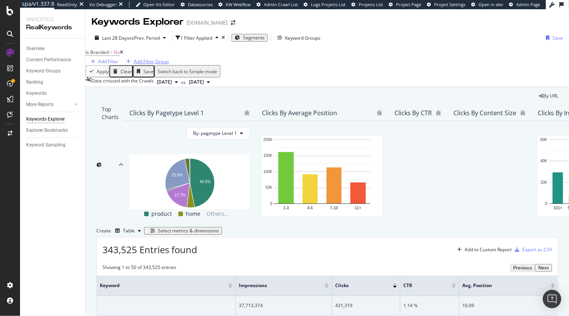
click at [123, 55] on icon at bounding box center [121, 52] width 3 height 5
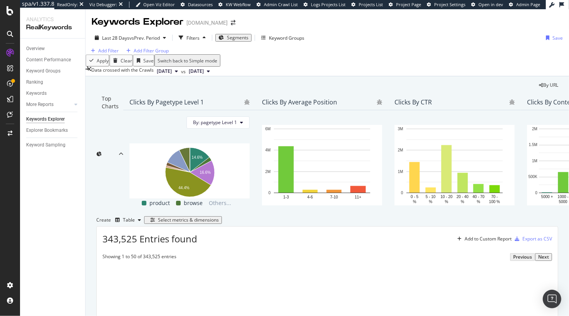
click at [219, 223] on div "Select metrics & dimensions" at bounding box center [188, 219] width 61 height 5
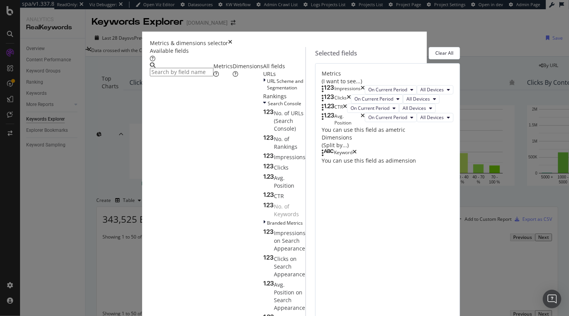
drag, startPoint x: 424, startPoint y: 52, endPoint x: 279, endPoint y: 71, distance: 146.0
click at [435, 52] on div "Clear All" at bounding box center [444, 53] width 18 height 11
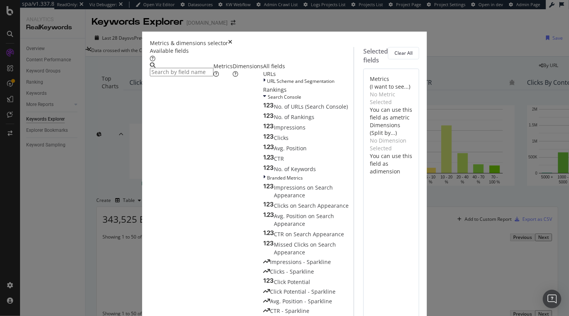
click at [233, 78] on div "Dimensions" at bounding box center [248, 69] width 30 height 15
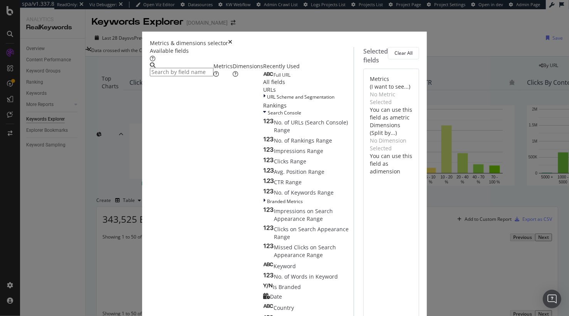
click at [187, 70] on input "modal" at bounding box center [182, 72] width 64 height 8
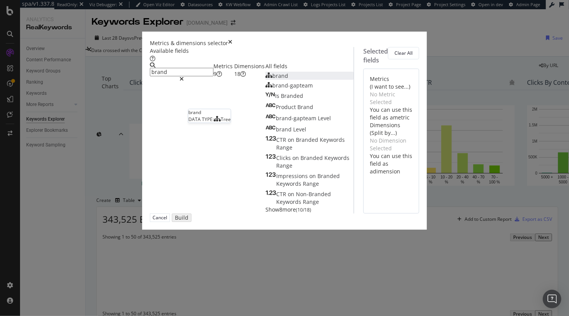
click at [265, 80] on div "brand" at bounding box center [276, 76] width 23 height 8
click at [213, 78] on div "Metrics 9" at bounding box center [223, 69] width 21 height 15
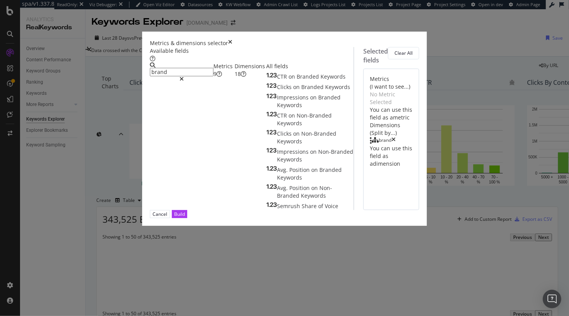
click at [180, 70] on input "brand" at bounding box center [182, 72] width 64 height 8
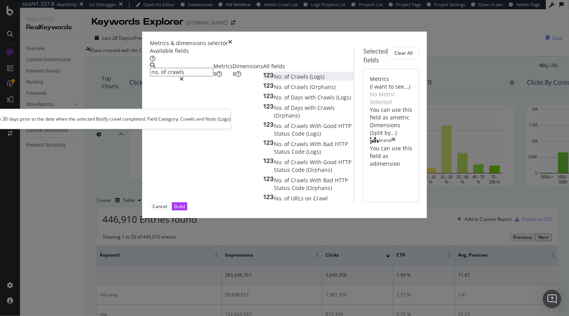
type input "no. of crawls"
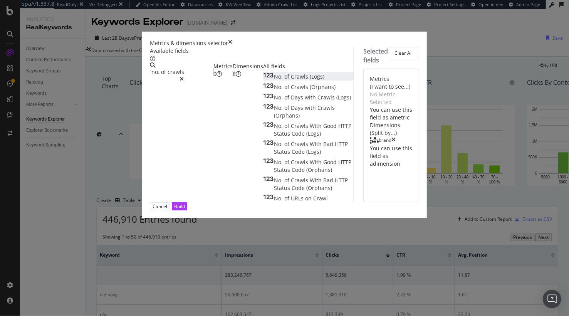
click at [291, 80] on span "Crawls" at bounding box center [300, 76] width 19 height 7
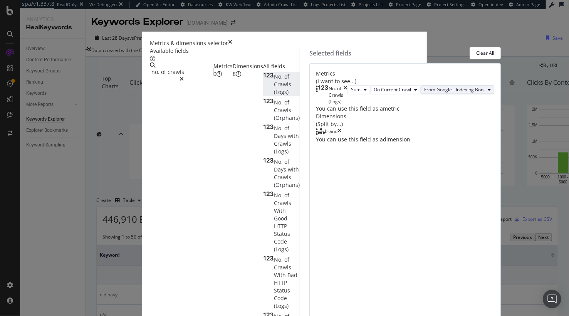
click at [424, 93] on span "From Google - Indexing Bots" at bounding box center [454, 89] width 60 height 7
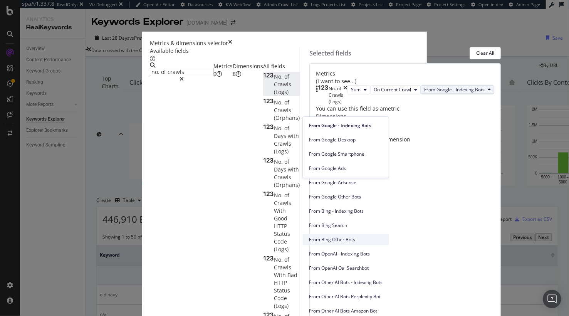
scroll to position [93, 0]
click at [427, 128] on div "Dimensions (Split by...)" at bounding box center [405, 119] width 178 height 15
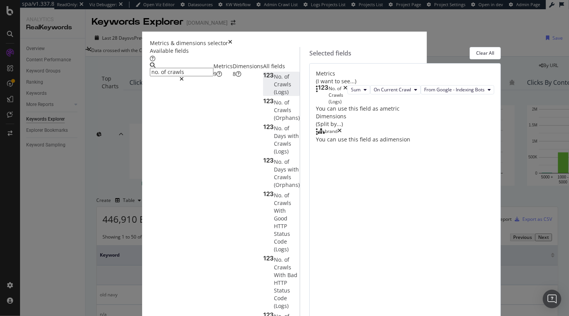
click at [347, 89] on icon "times" at bounding box center [345, 95] width 4 height 20
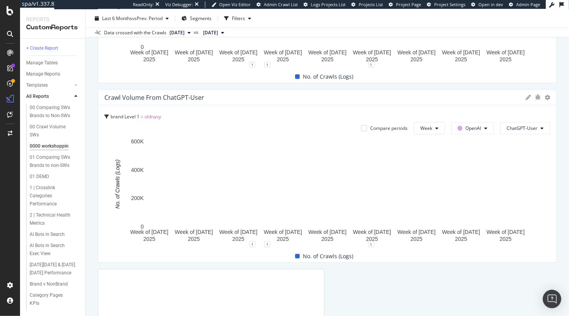
scroll to position [574, 0]
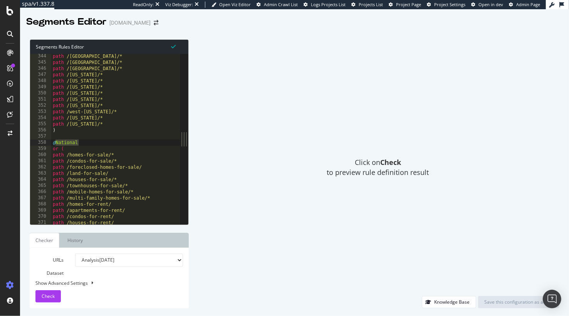
scroll to position [2113, 0]
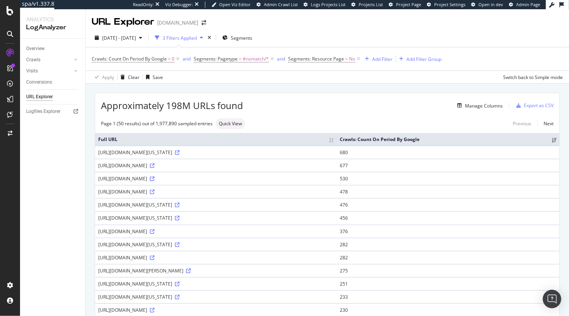
click at [197, 83] on div "Apply Clear Save Switch back to Simple mode" at bounding box center [326, 76] width 483 height 13
click at [133, 76] on div "Clear" at bounding box center [134, 77] width 12 height 7
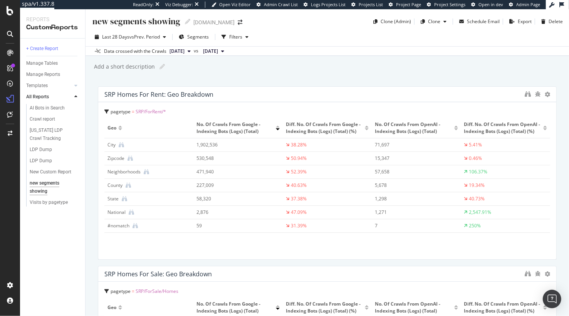
click at [183, 80] on div "new segments showing new segments showing [DOMAIN_NAME] Clone (Admin) Clone Sch…" at bounding box center [326, 162] width 483 height 306
